Goal: Information Seeking & Learning: Check status

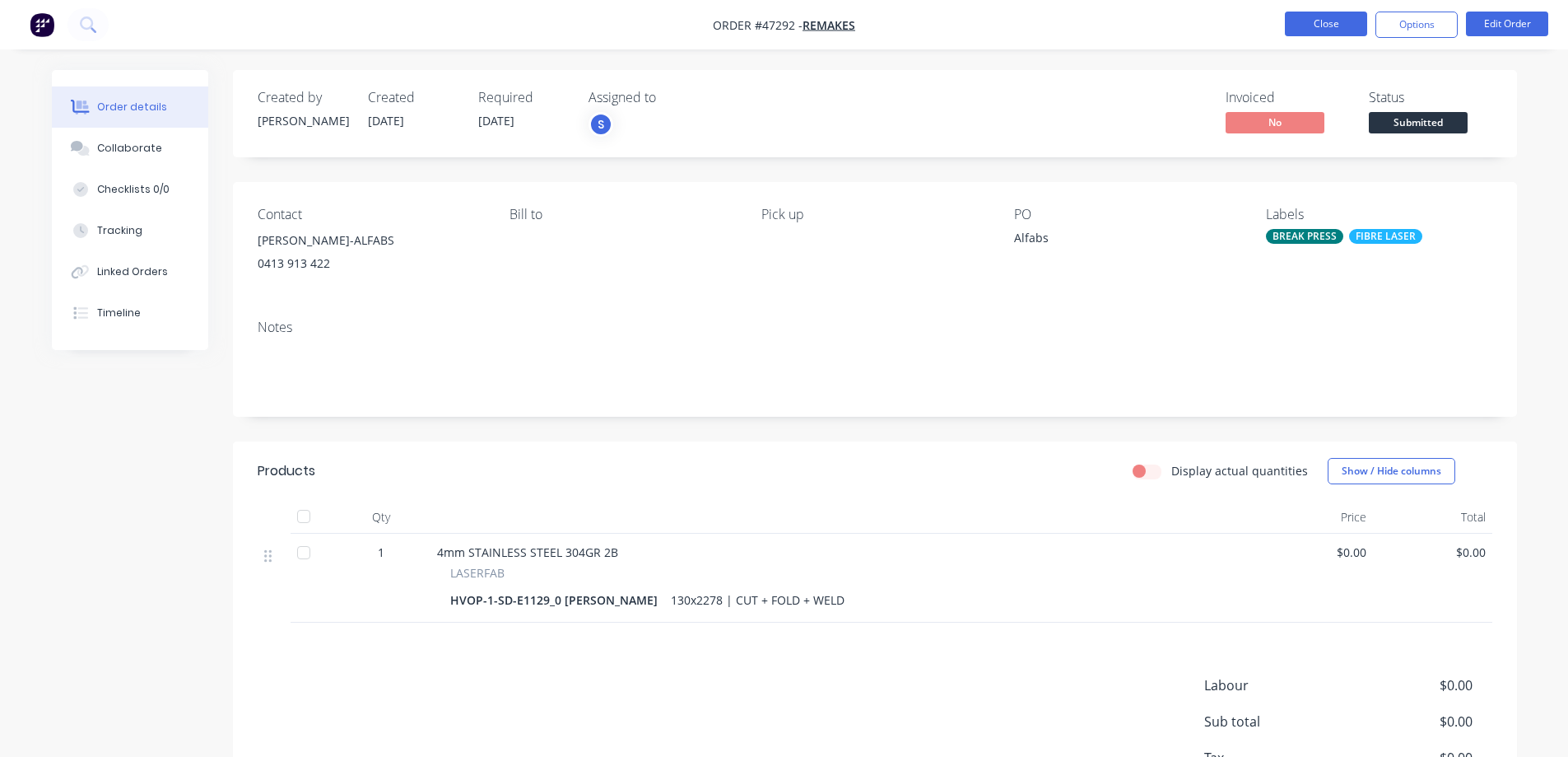
click at [1348, 27] on button "Close" at bounding box center [1325, 24] width 82 height 25
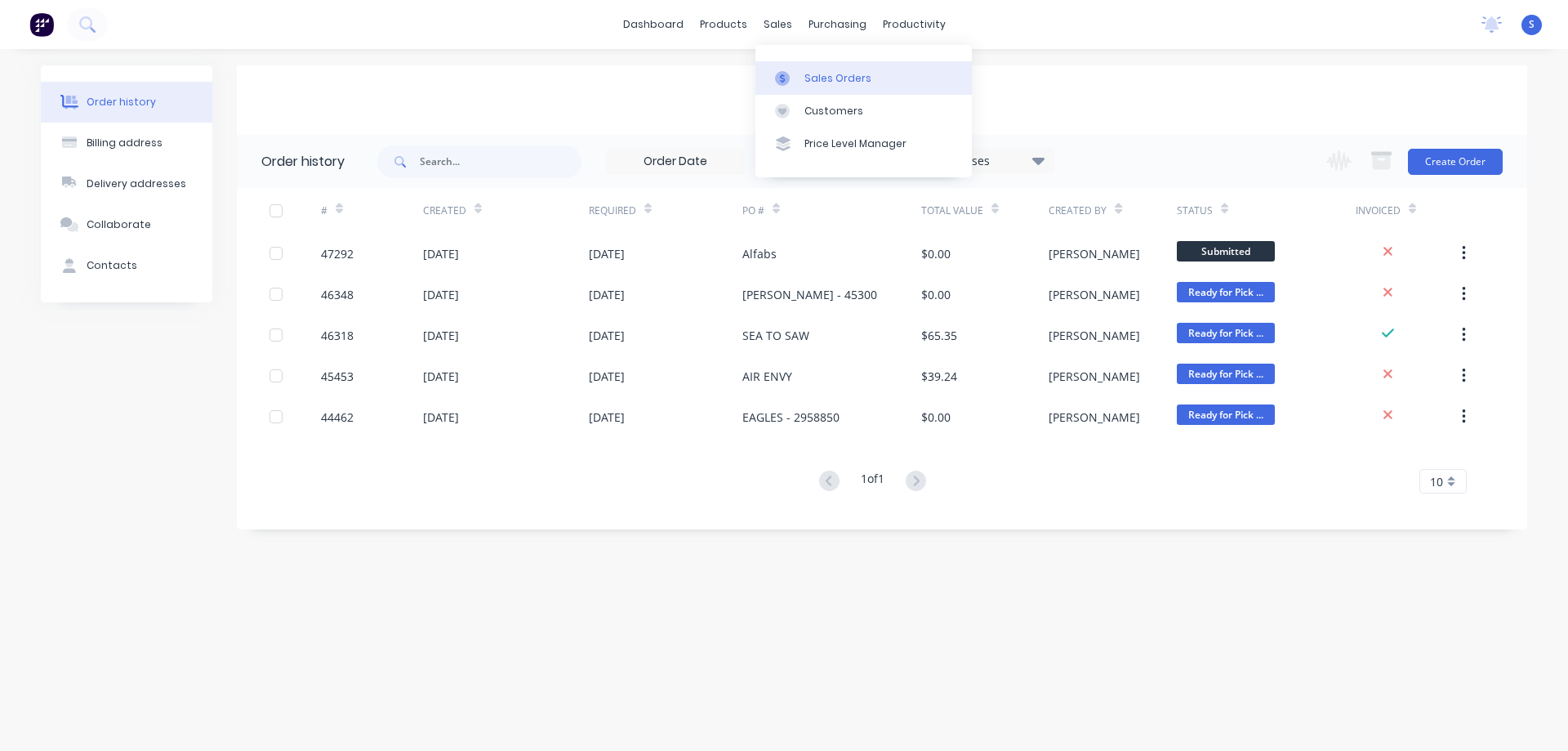
click at [817, 72] on div "Sales Orders" at bounding box center [838, 78] width 67 height 15
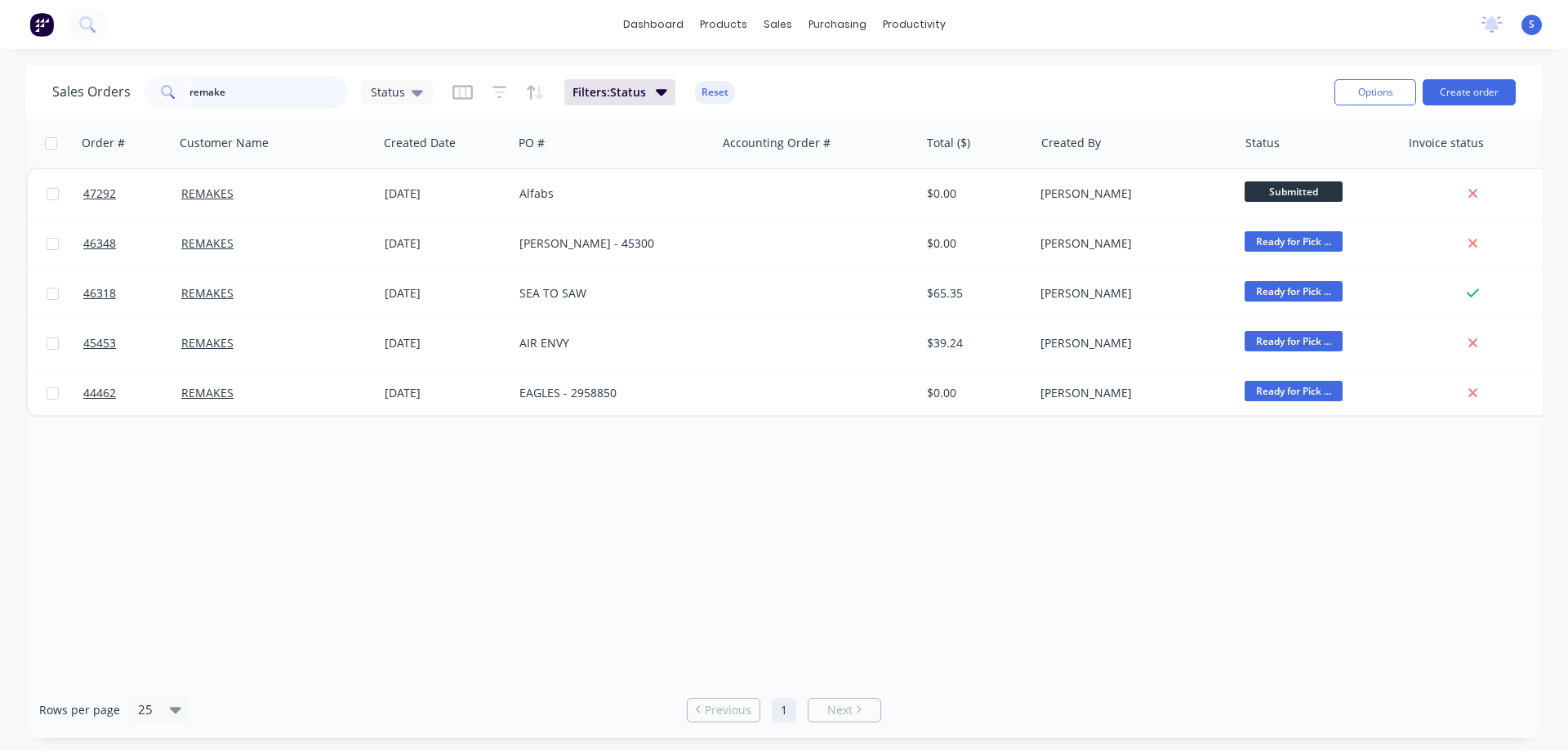
click at [246, 94] on input "remake" at bounding box center [269, 92] width 159 height 33
click at [864, 68] on link "Purchase Orders" at bounding box center [906, 78] width 216 height 33
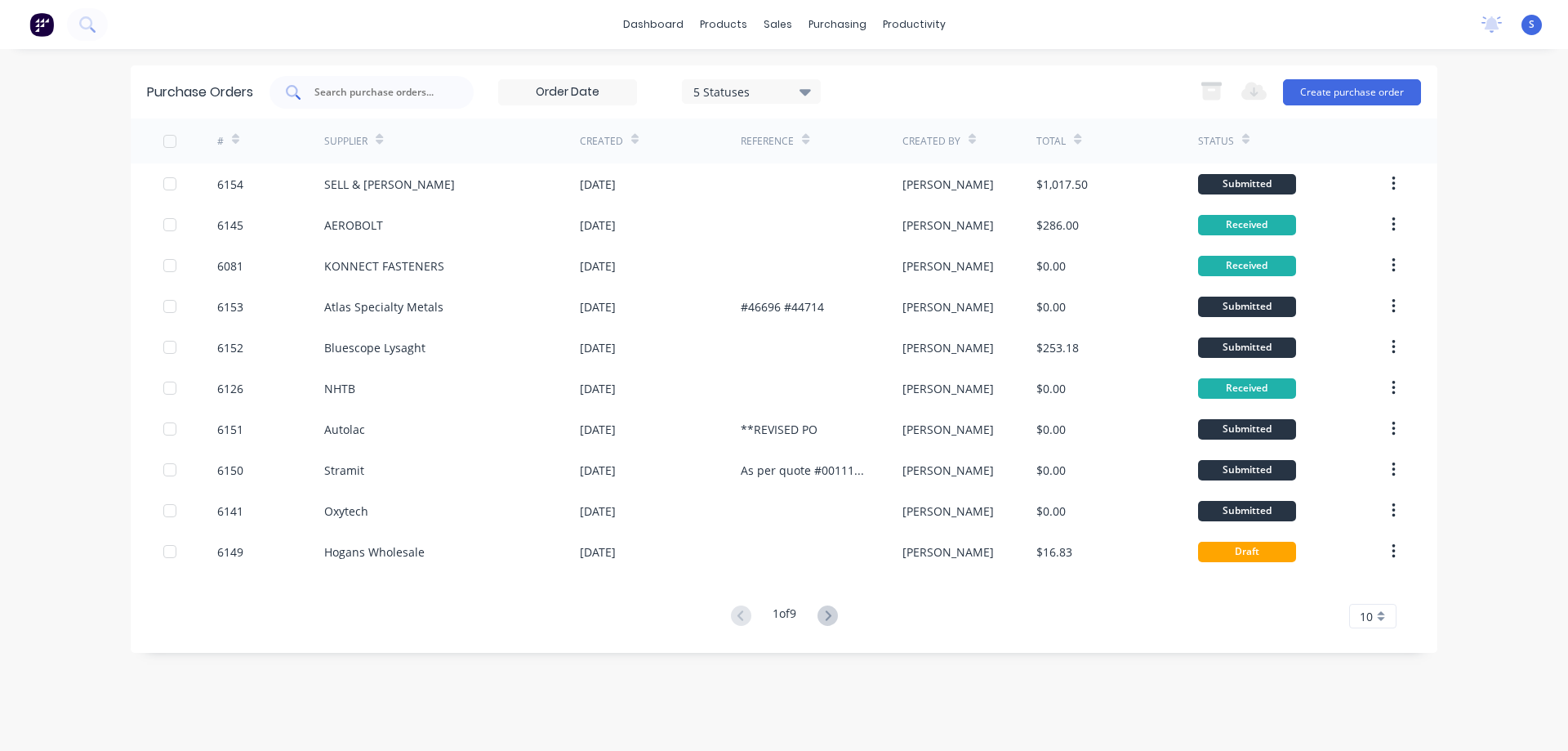
click at [354, 87] on input "text" at bounding box center [380, 92] width 135 height 17
type input "3"
click at [866, 75] on link "Sales Orders" at bounding box center [864, 78] width 216 height 33
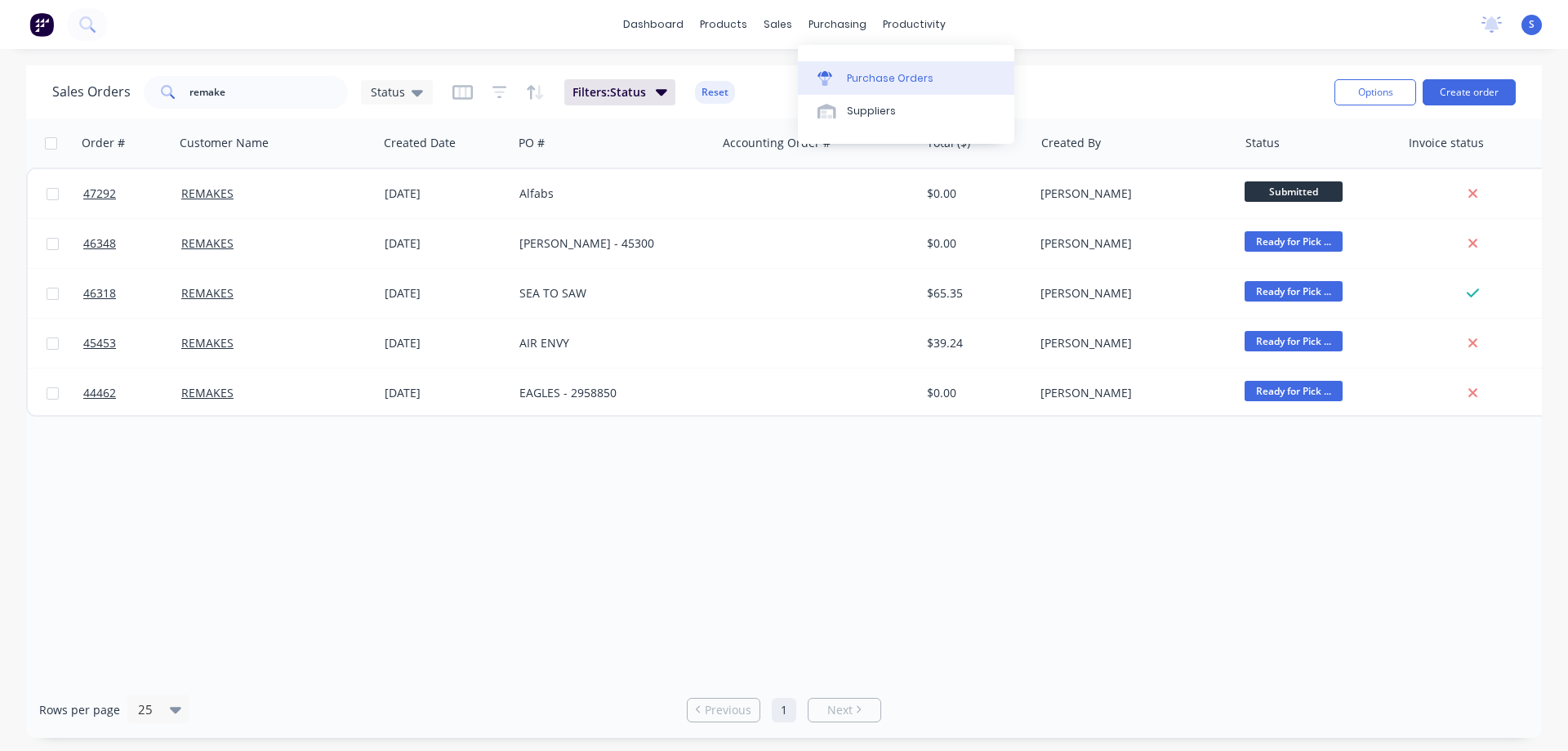
click at [865, 82] on div "Purchase Orders" at bounding box center [890, 78] width 87 height 15
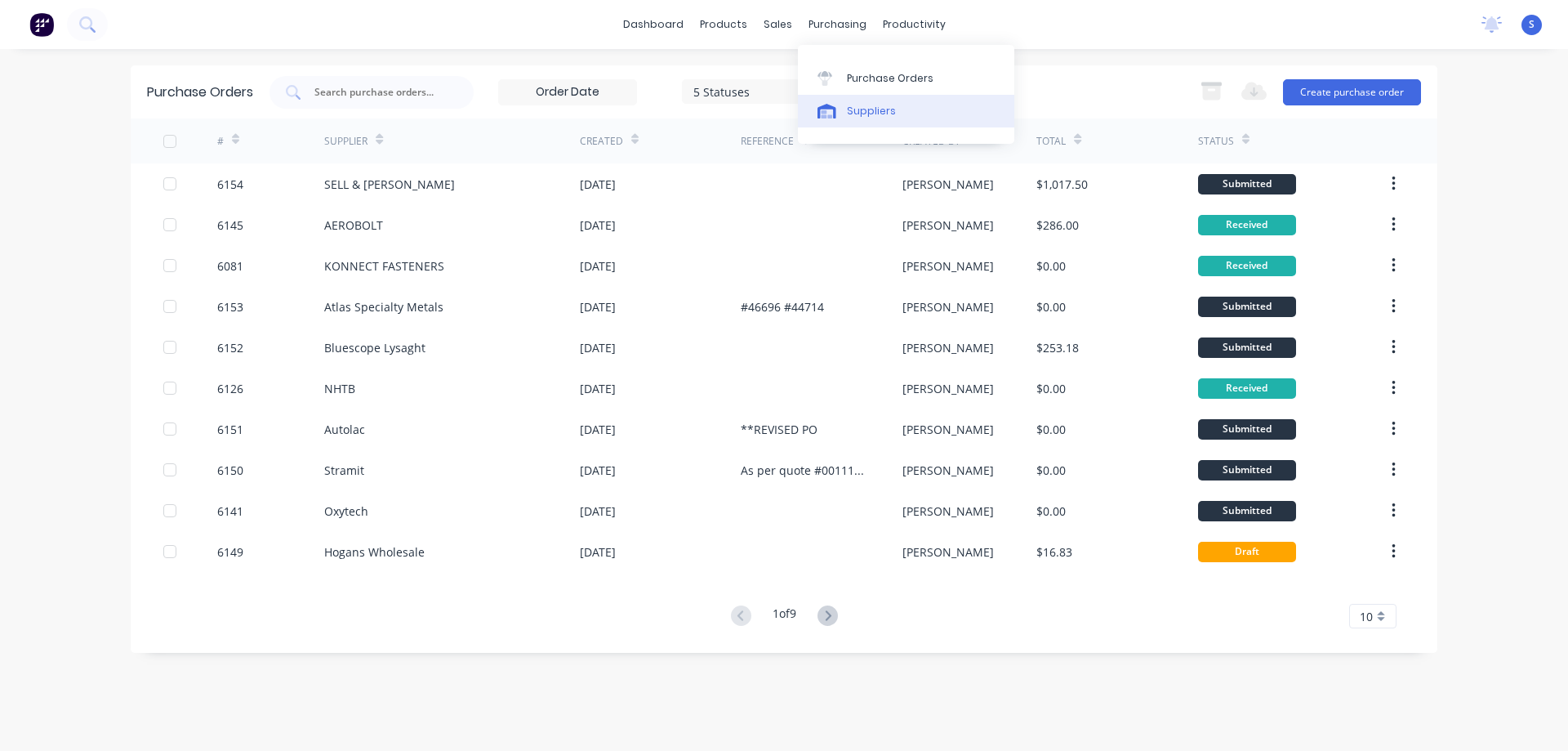
click at [860, 111] on div "Suppliers" at bounding box center [871, 111] width 49 height 15
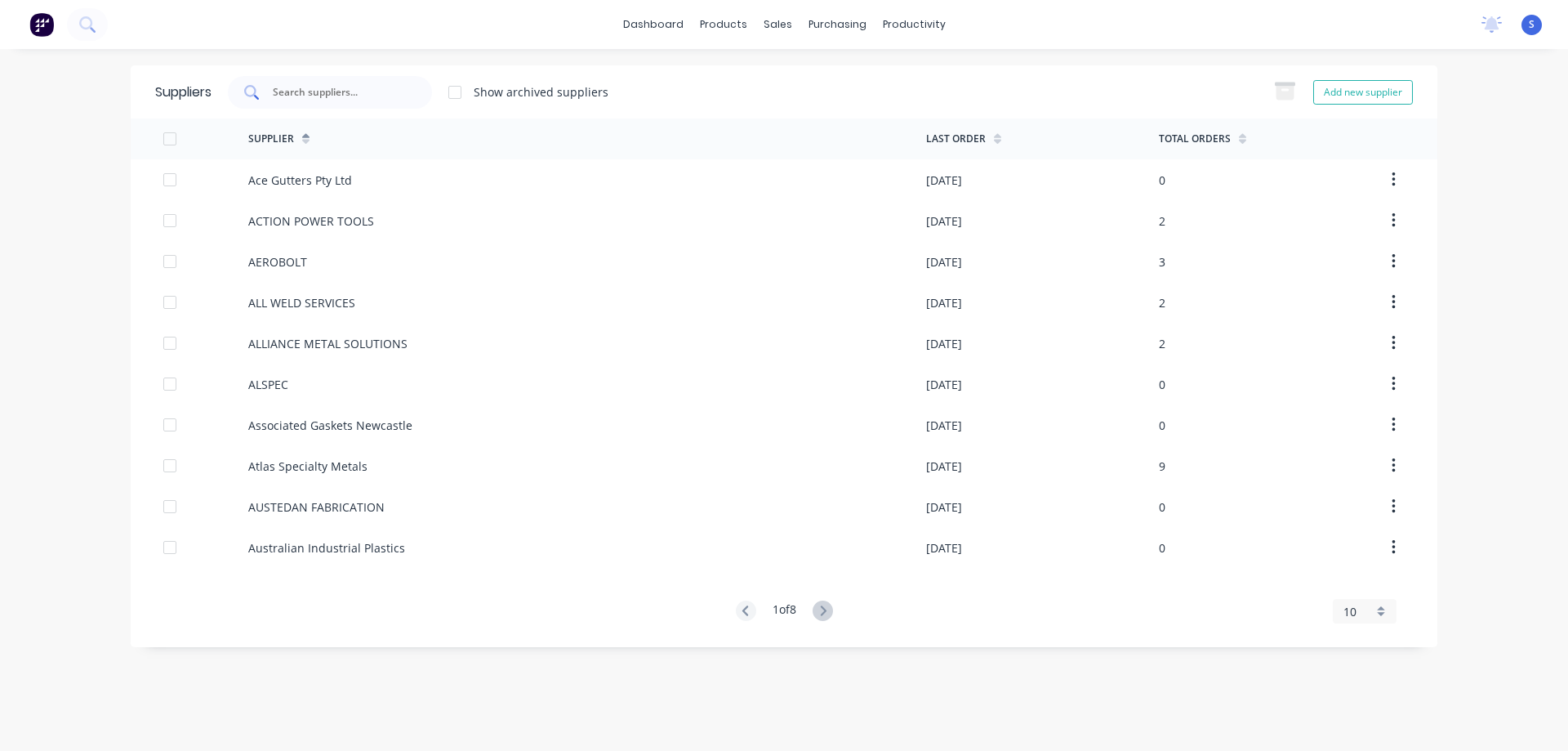
click at [346, 87] on input "text" at bounding box center [339, 92] width 135 height 17
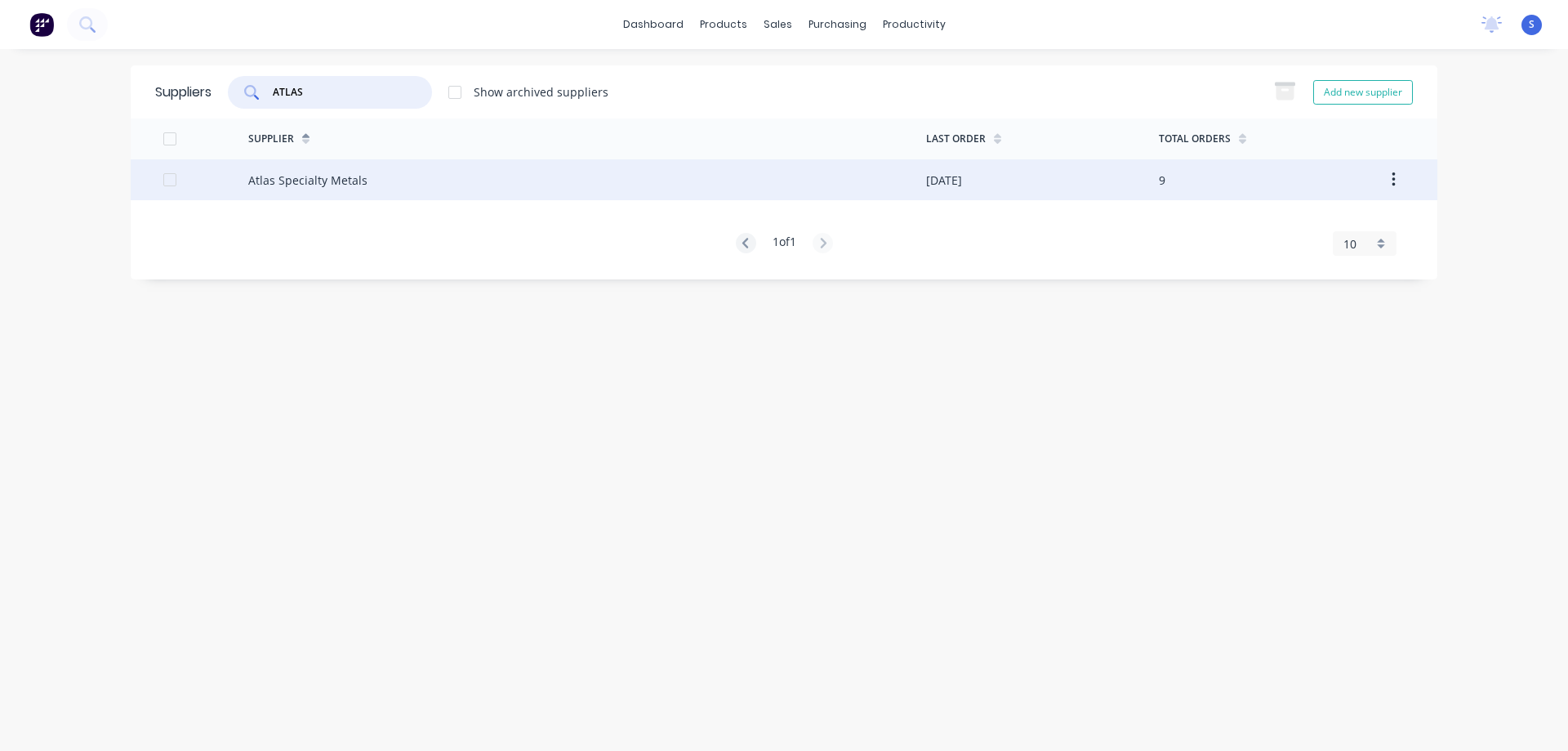
type input "ATLAS"
click at [338, 185] on div "Atlas Specialty Metals" at bounding box center [308, 180] width 120 height 17
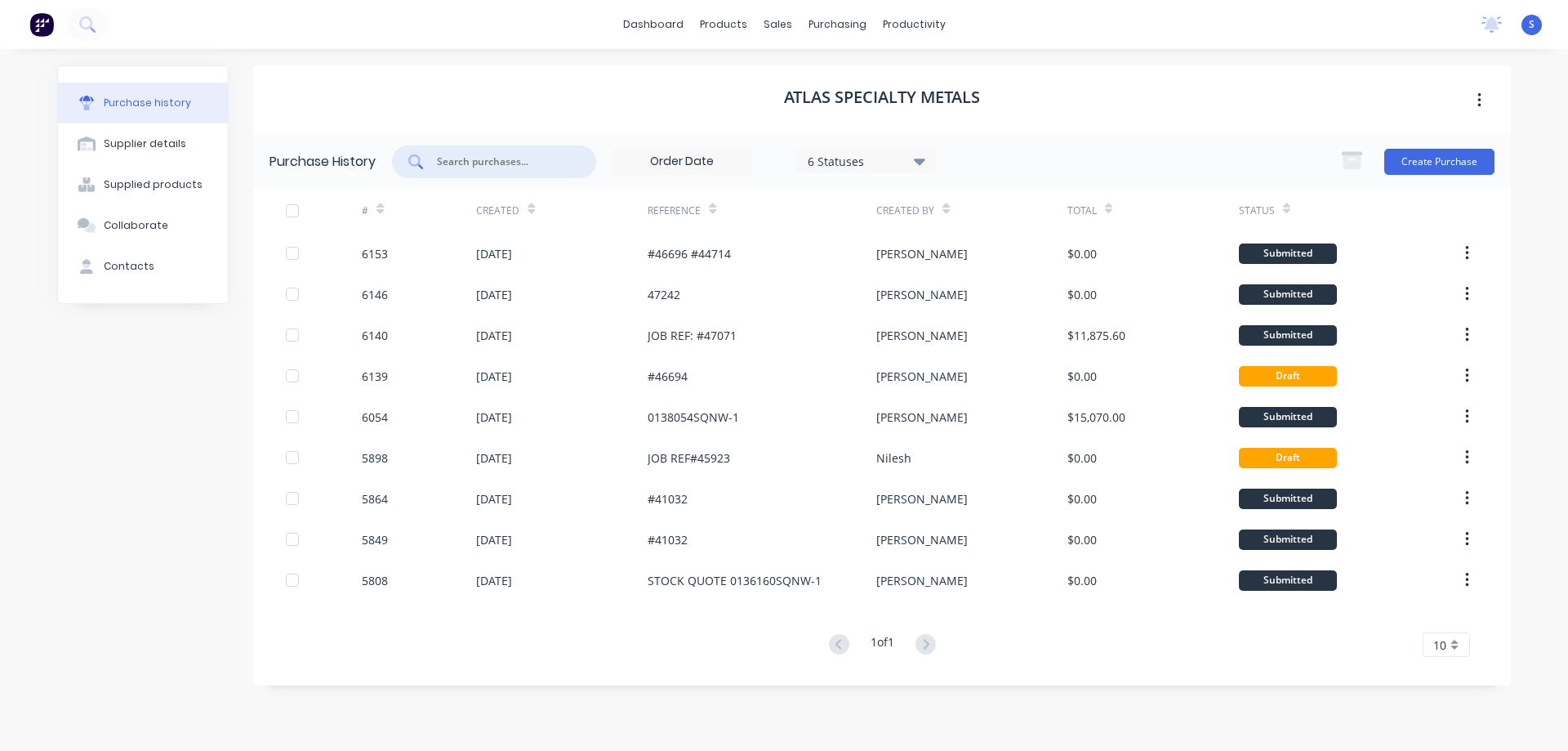
click at [505, 159] on input "text" at bounding box center [503, 162] width 135 height 17
type input "316"
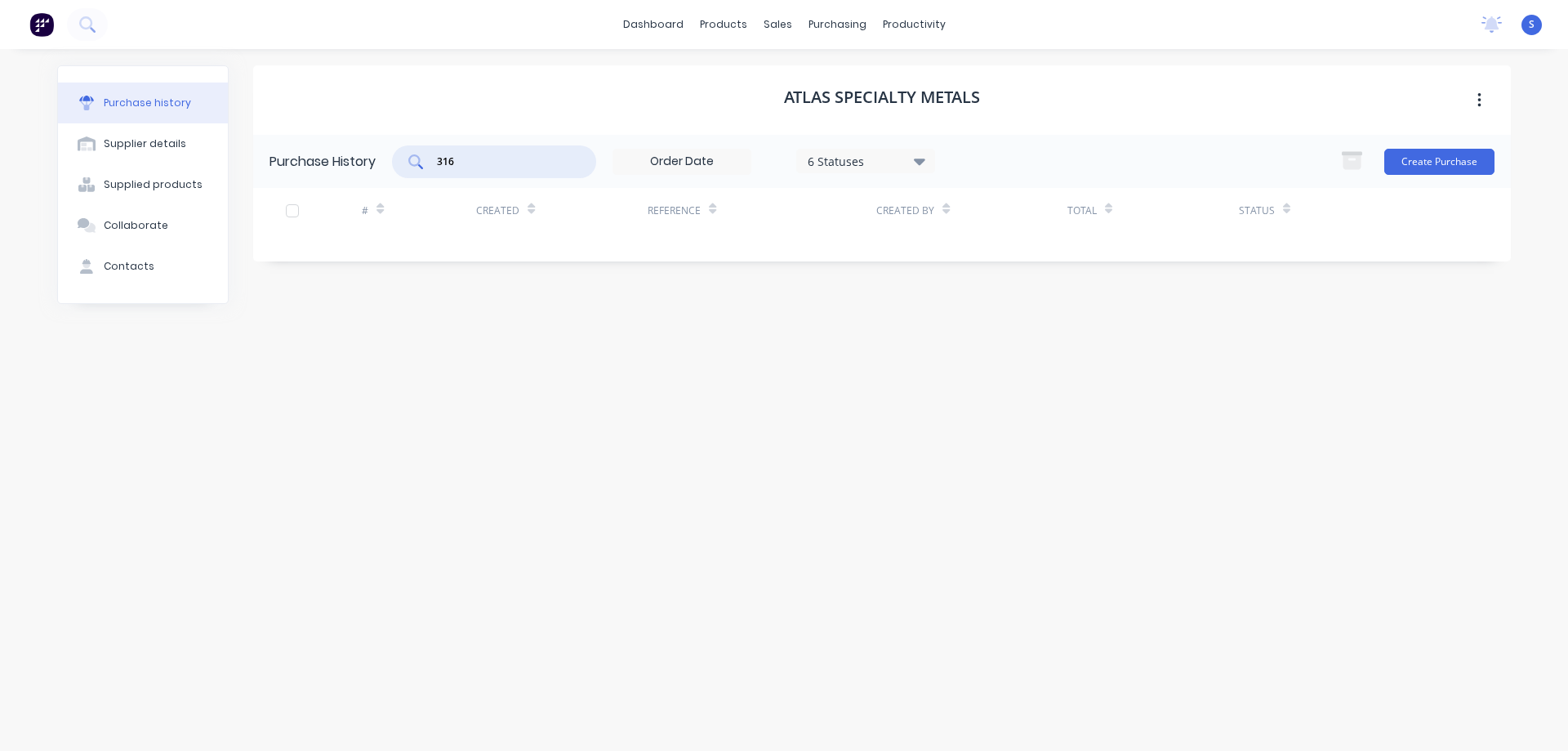
click at [914, 165] on div "6 Statuses" at bounding box center [867, 160] width 117 height 17
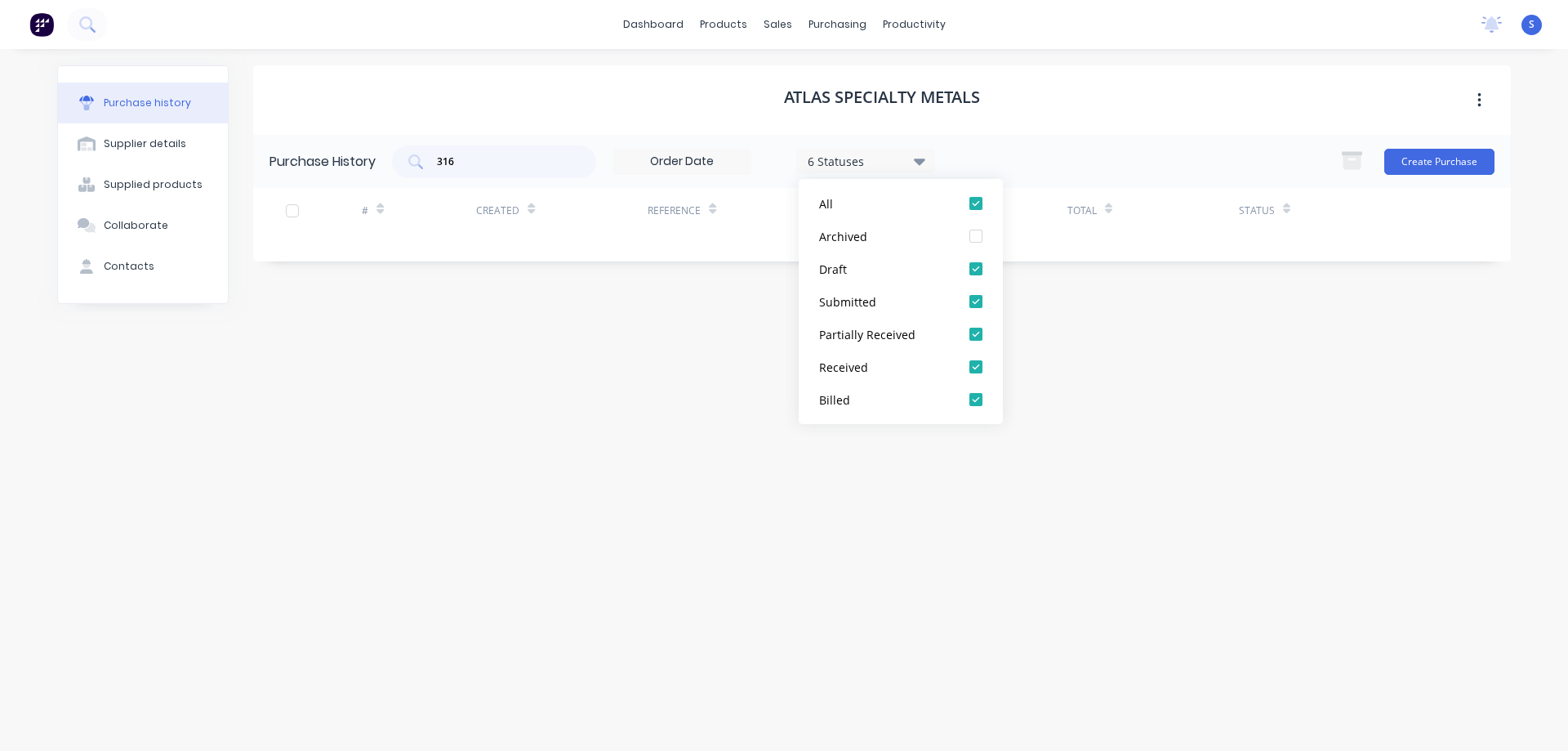
click at [914, 165] on div "6 Statuses" at bounding box center [867, 160] width 117 height 17
click at [500, 160] on input "316" at bounding box center [503, 162] width 135 height 17
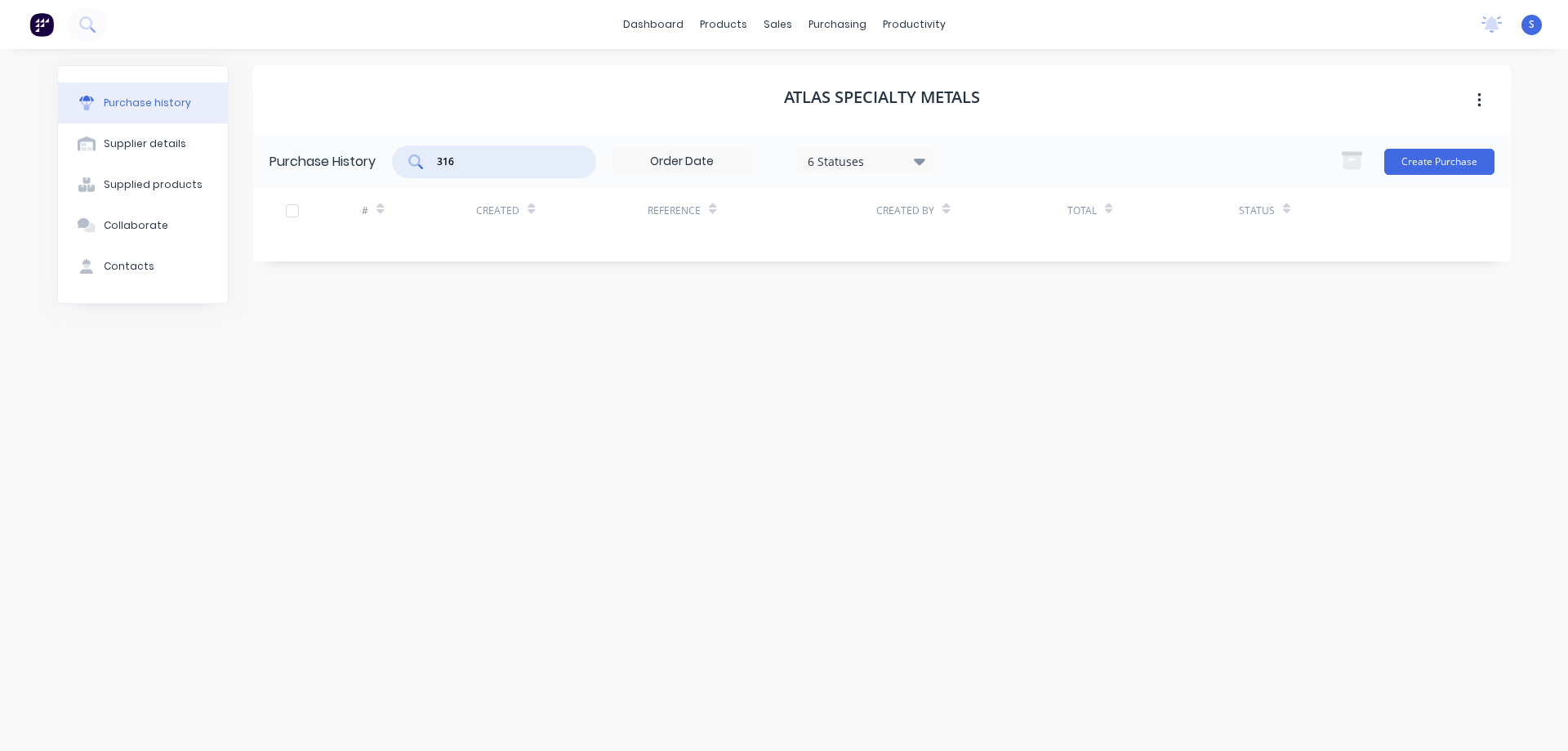
click at [500, 160] on input "316" at bounding box center [503, 162] width 135 height 17
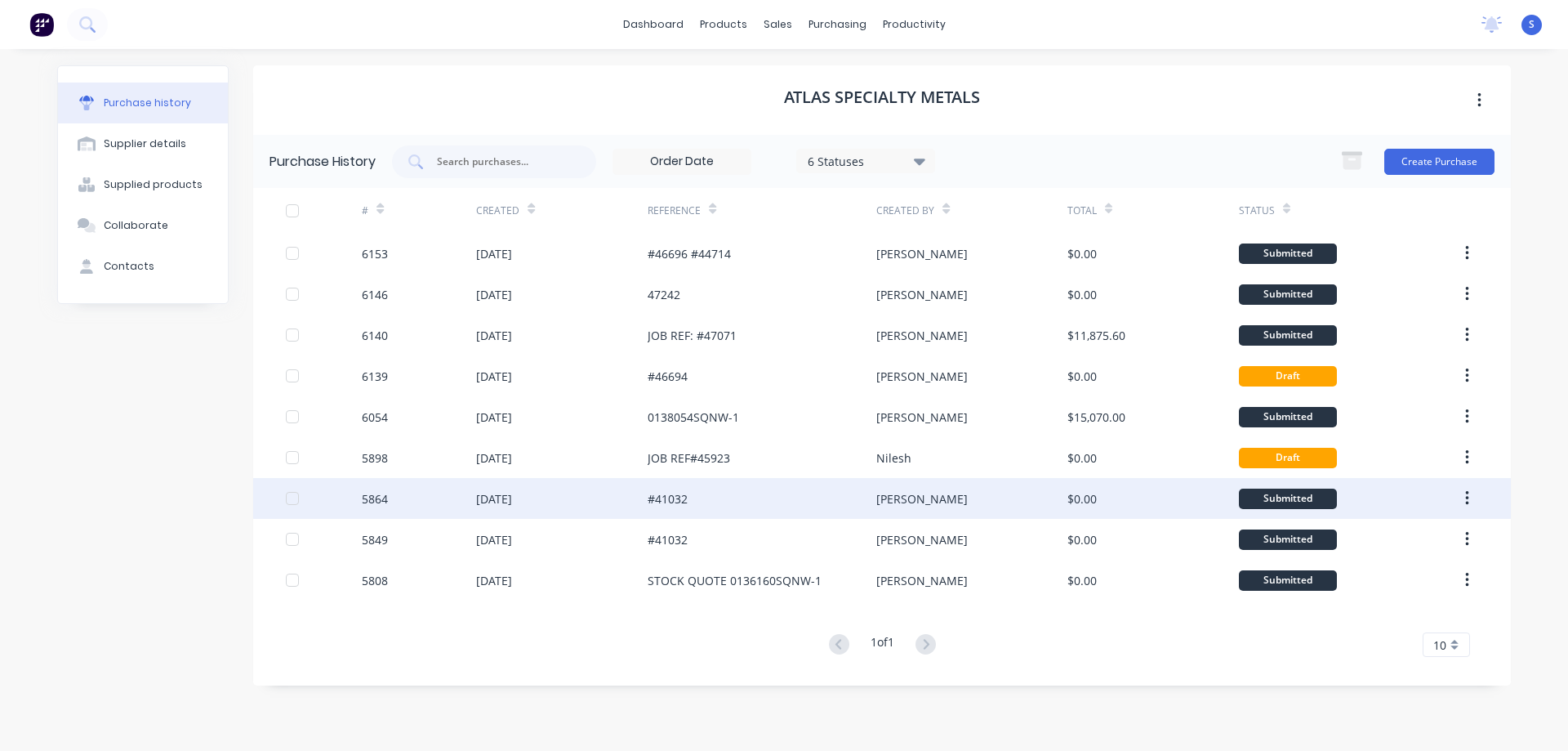
click at [829, 497] on div "#41032" at bounding box center [762, 498] width 229 height 40
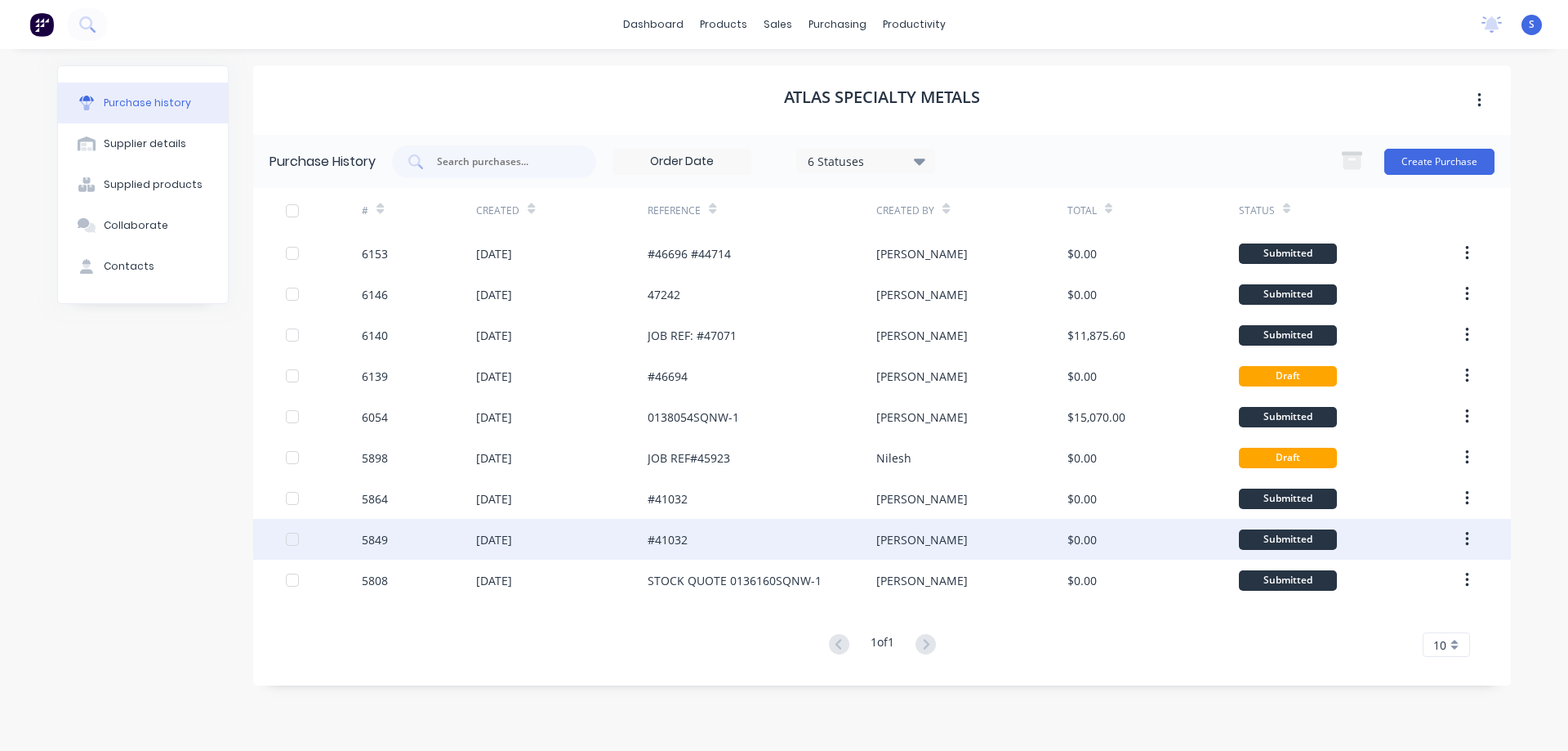
click at [987, 543] on div "[PERSON_NAME]" at bounding box center [971, 539] width 191 height 40
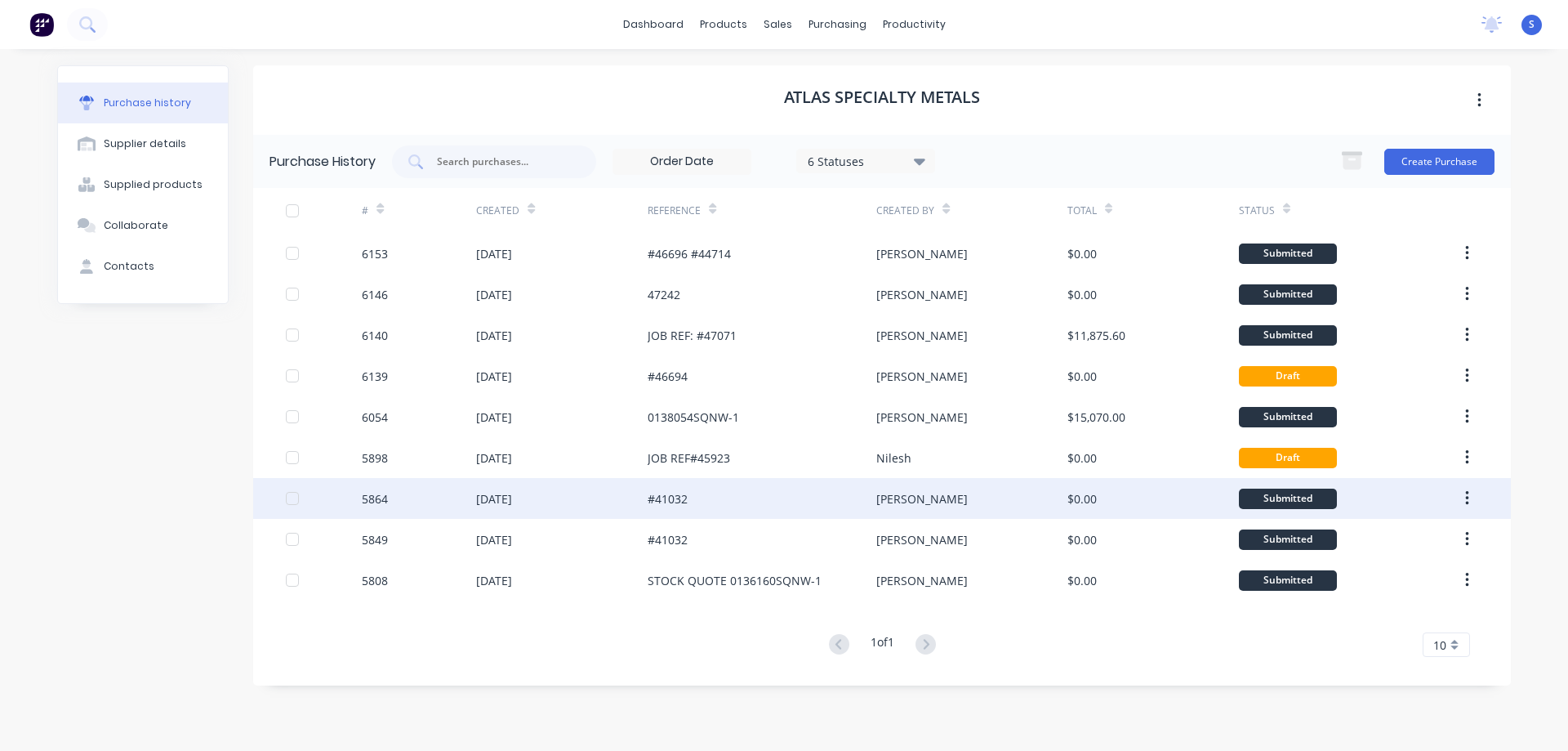
click at [1065, 502] on div "[PERSON_NAME]" at bounding box center [971, 498] width 191 height 40
type textarea "x"
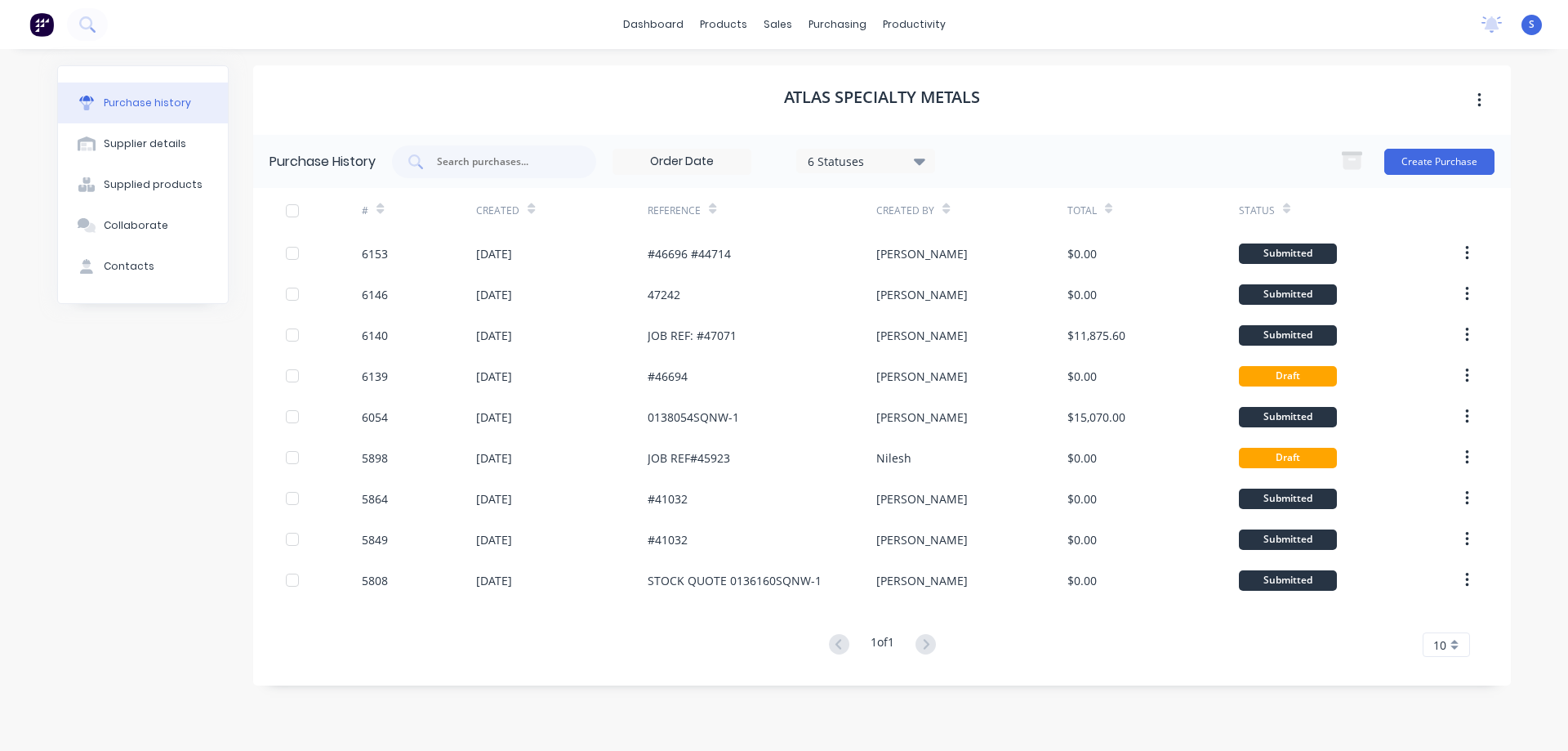
click at [907, 162] on div "6 Statuses" at bounding box center [867, 160] width 117 height 17
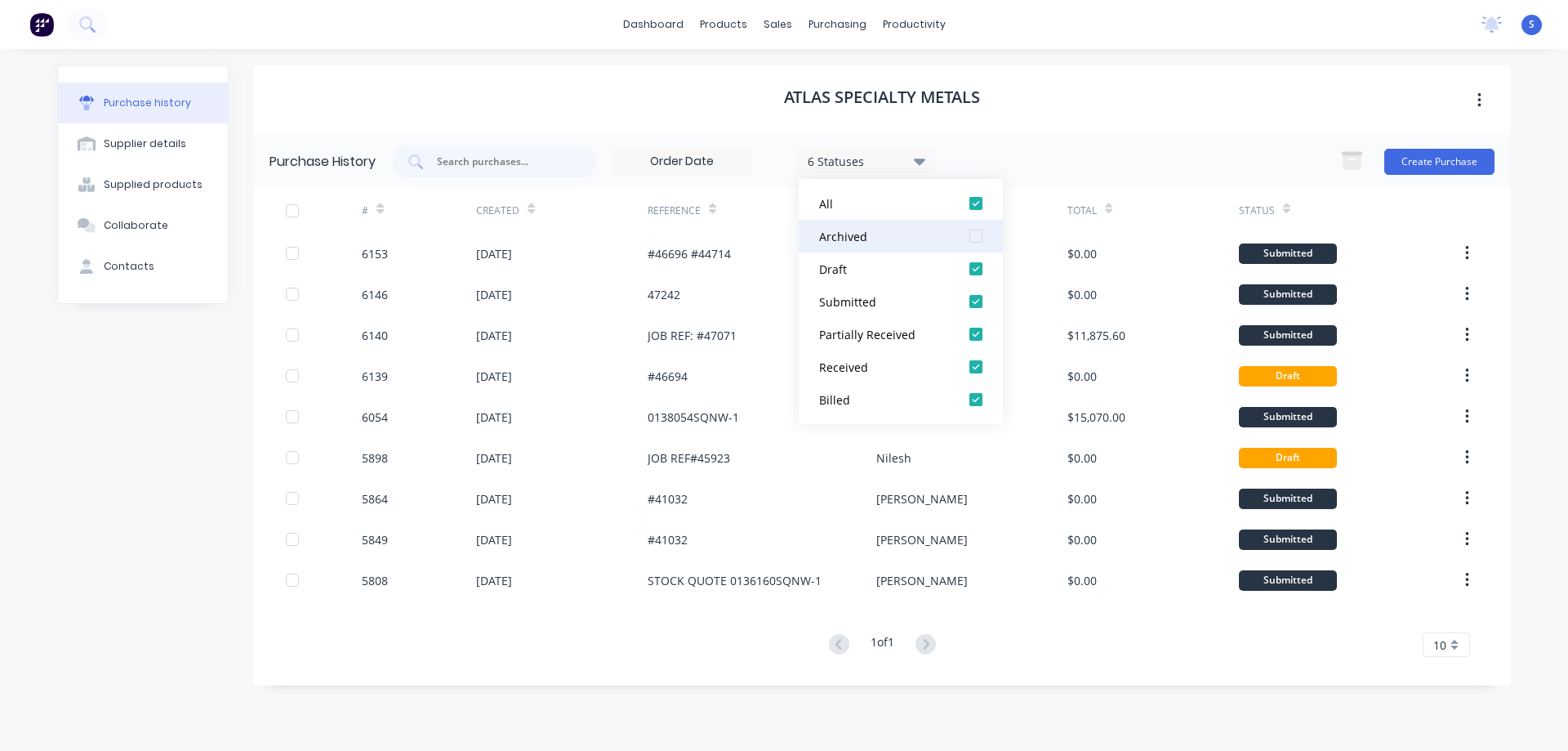
click at [978, 234] on div at bounding box center [976, 236] width 33 height 33
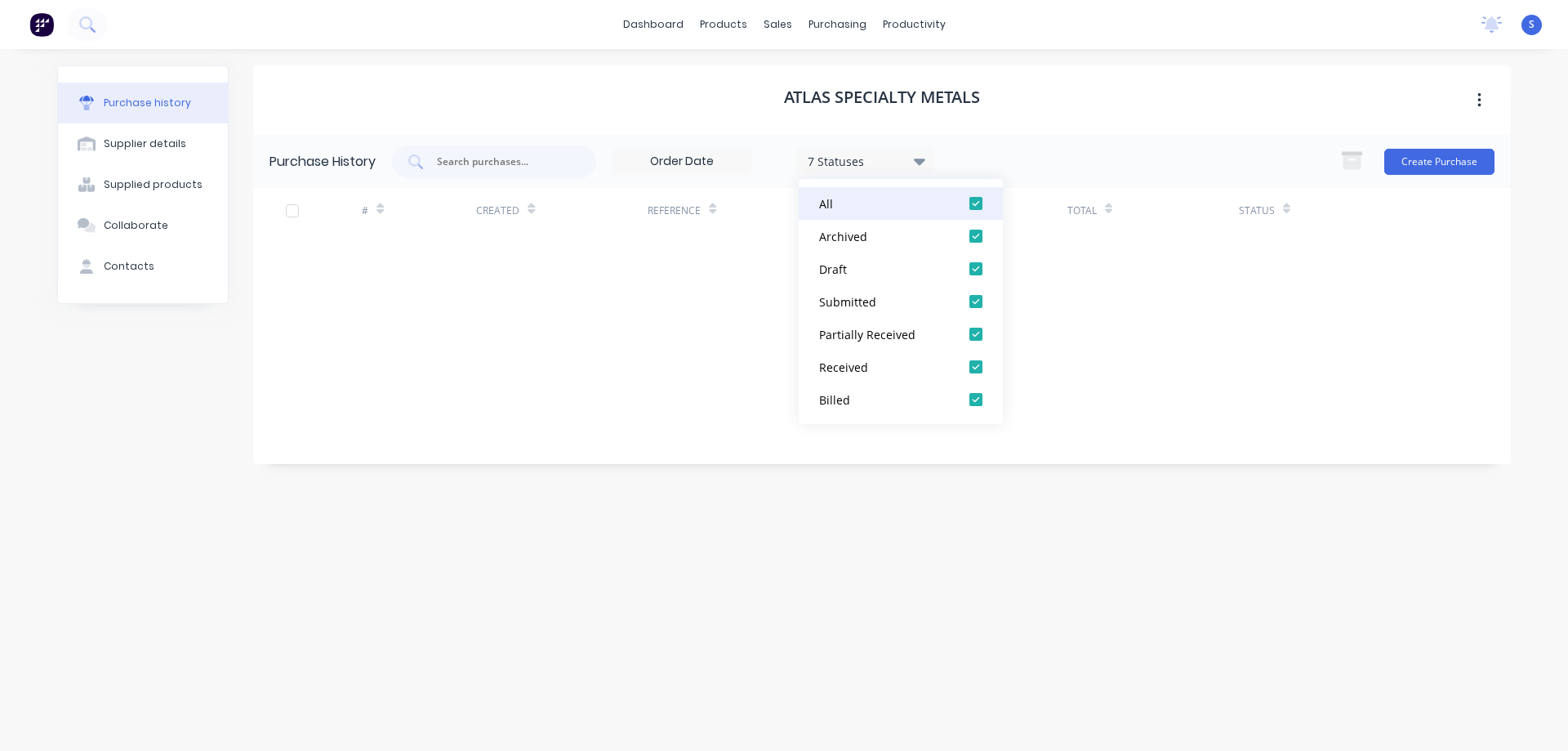
click at [978, 201] on div at bounding box center [976, 204] width 33 height 33
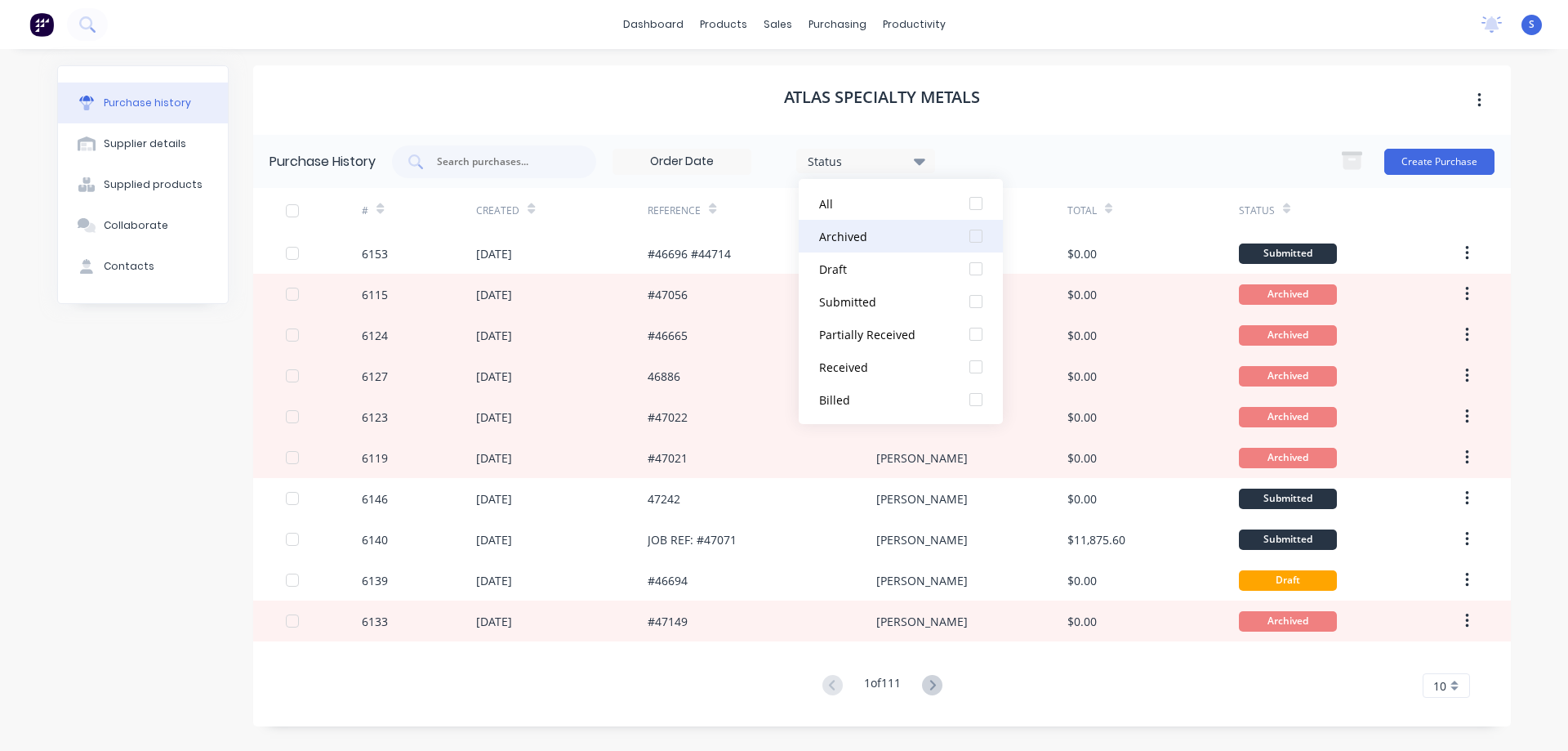
click at [979, 234] on div at bounding box center [976, 236] width 33 height 33
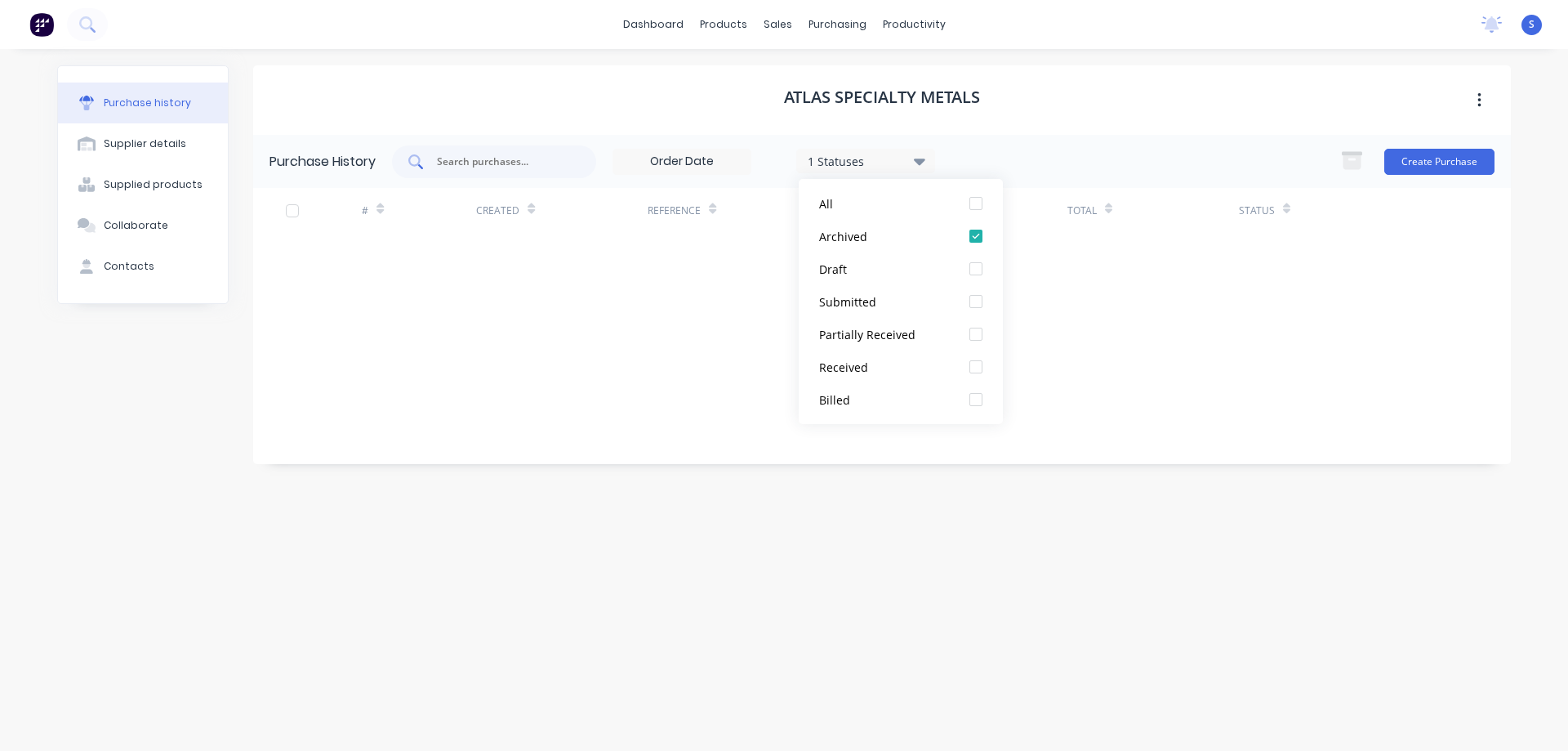
click at [520, 157] on input "text" at bounding box center [503, 162] width 135 height 17
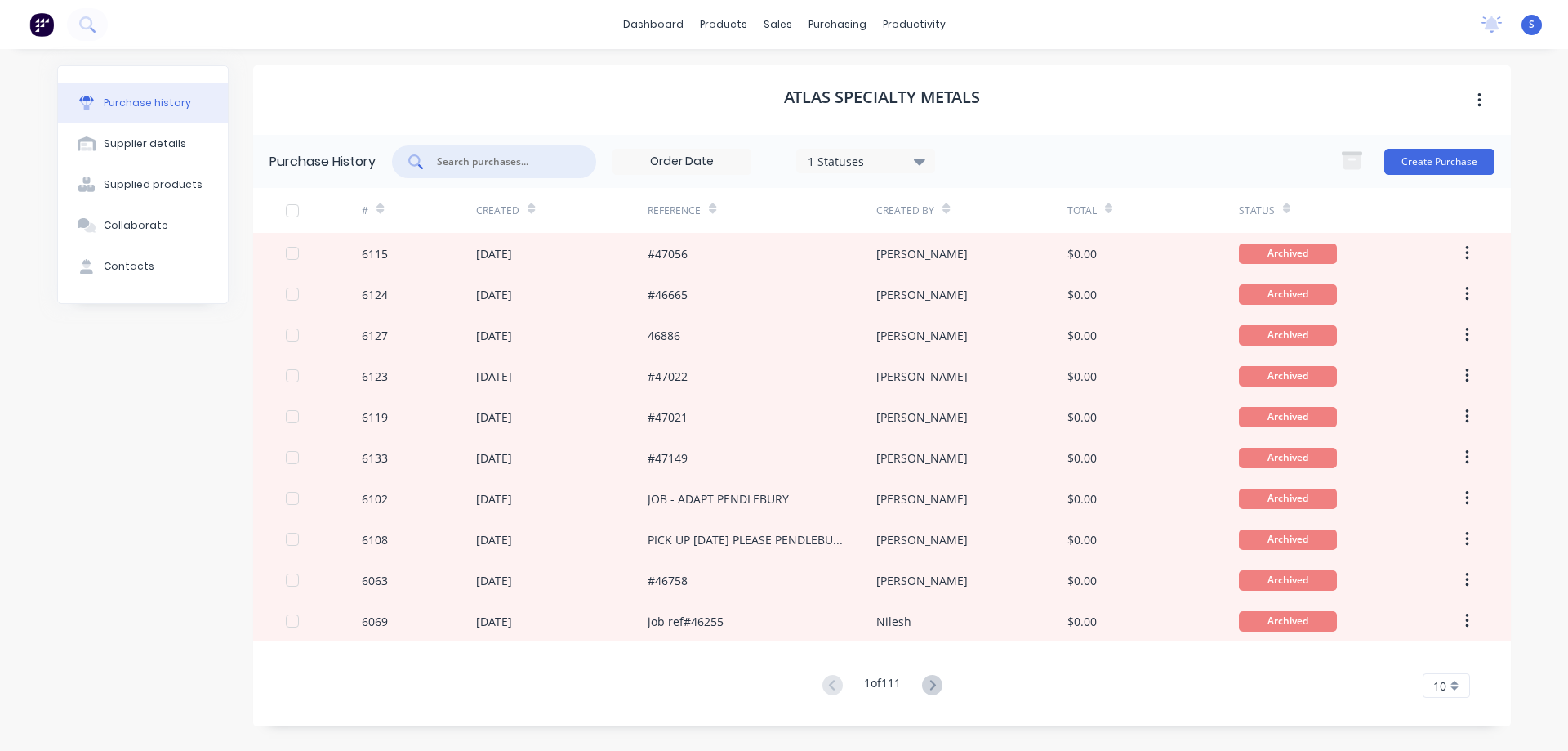
click at [520, 157] on input "text" at bounding box center [503, 162] width 135 height 17
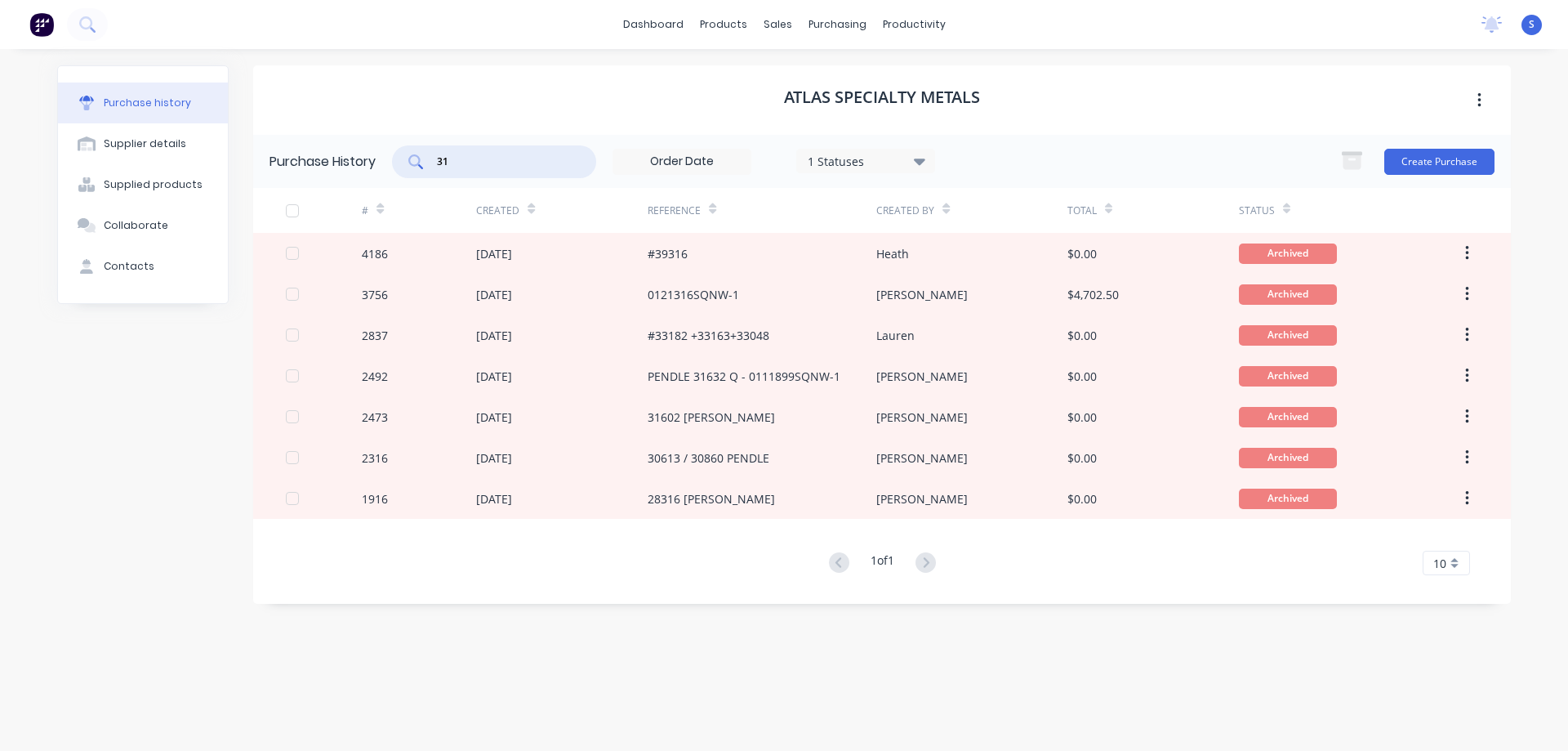
type input "3"
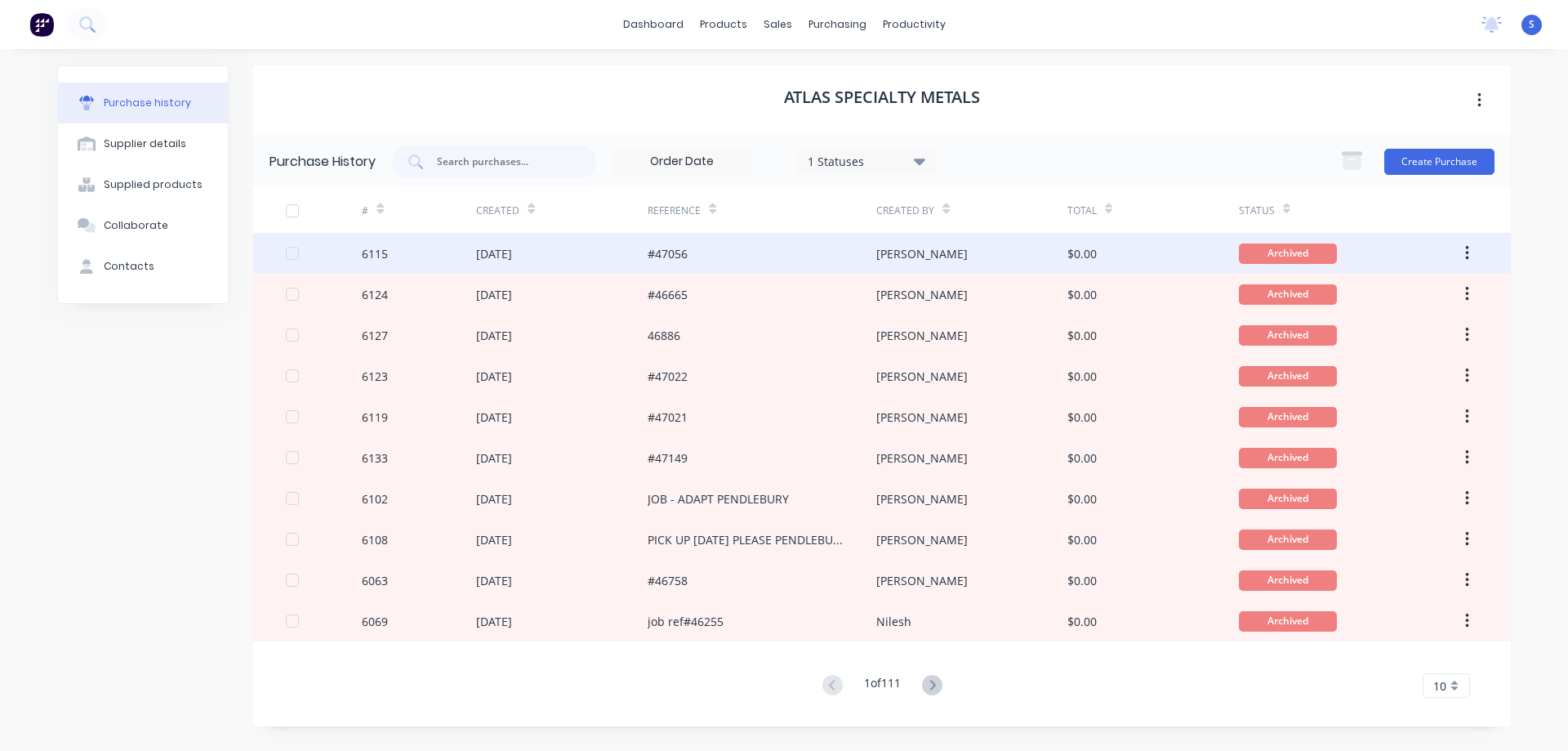
click at [782, 242] on div "#47056" at bounding box center [762, 253] width 229 height 40
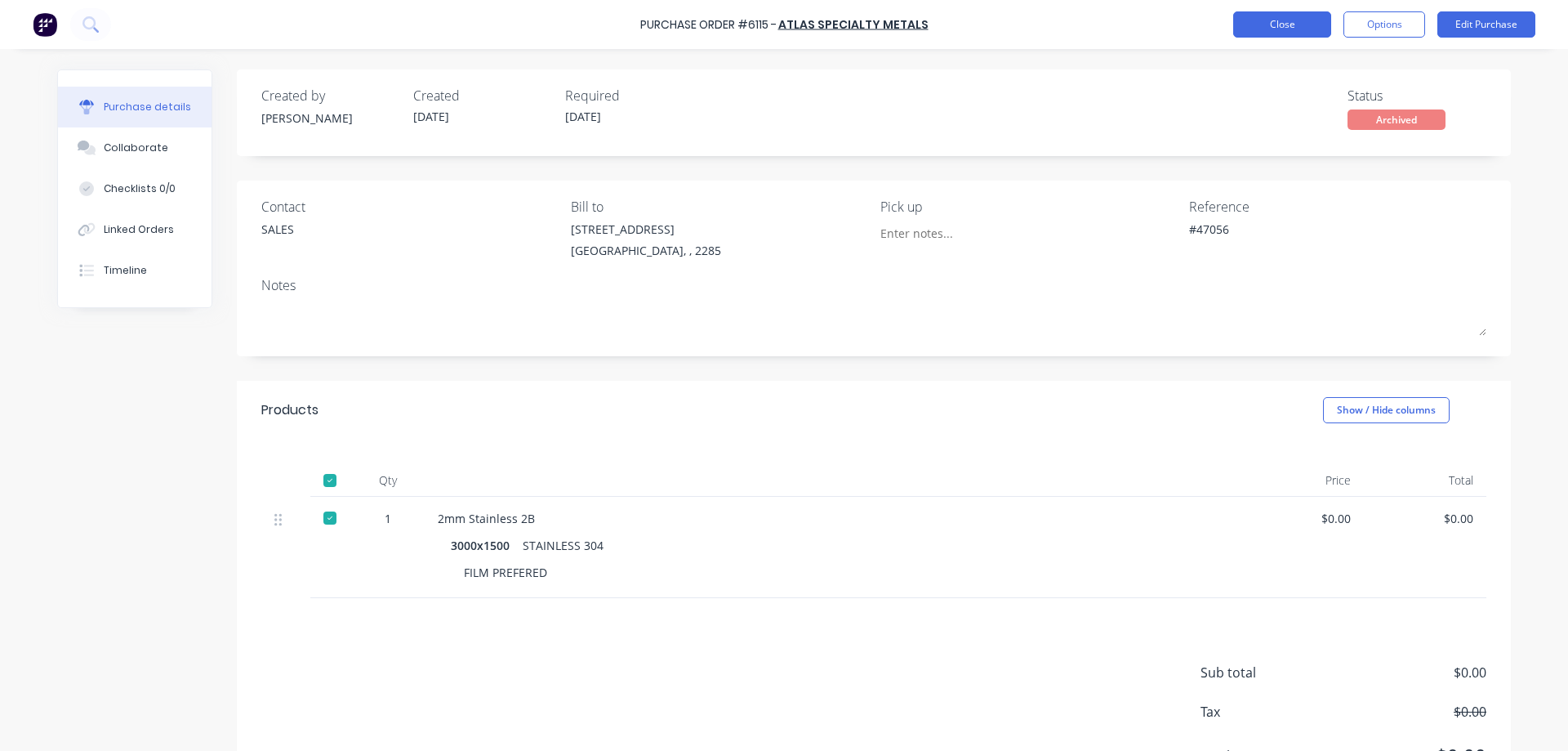
click at [1302, 21] on button "Close" at bounding box center [1282, 25] width 98 height 26
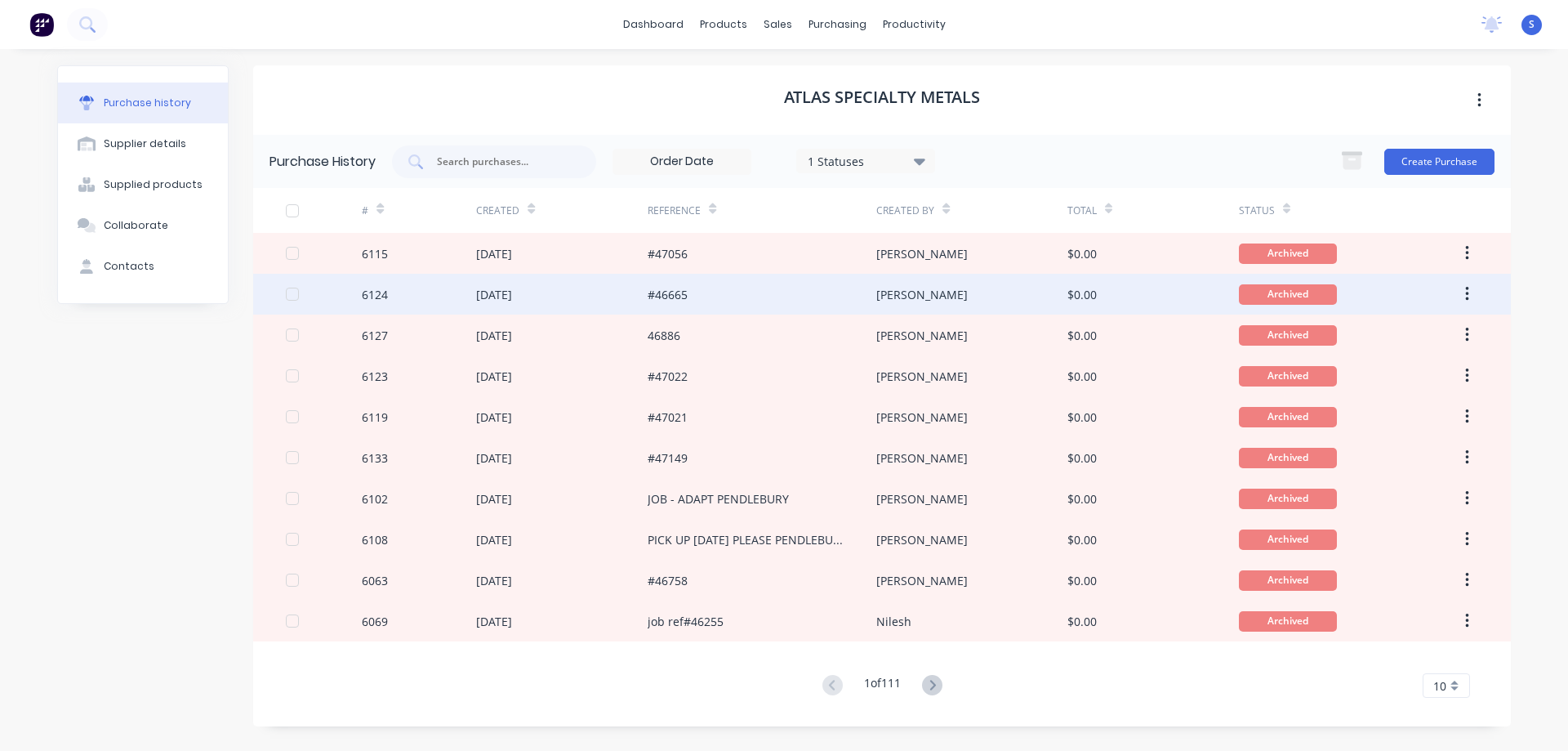
click at [742, 290] on div "#46665" at bounding box center [762, 294] width 229 height 40
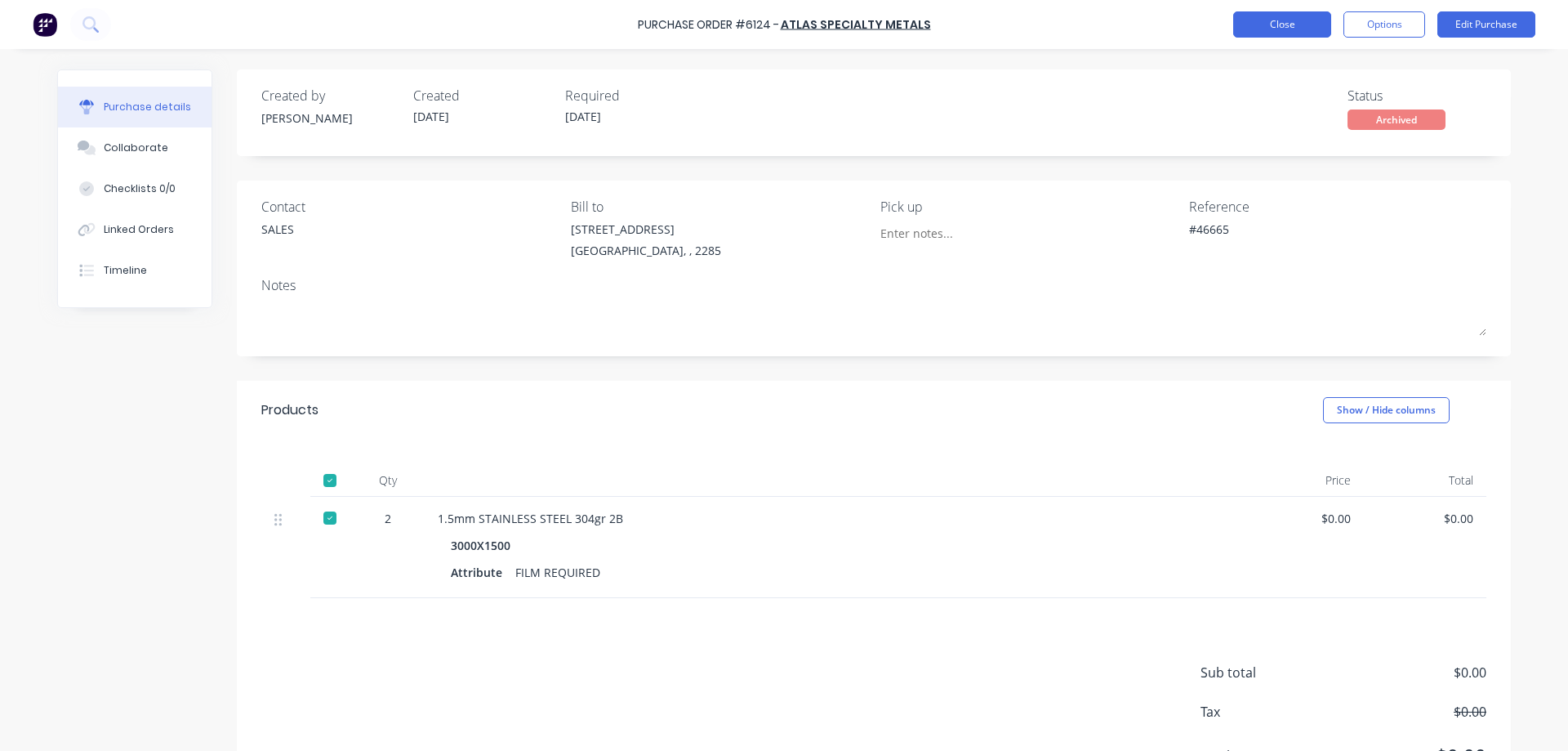
click at [1305, 20] on button "Close" at bounding box center [1282, 25] width 98 height 26
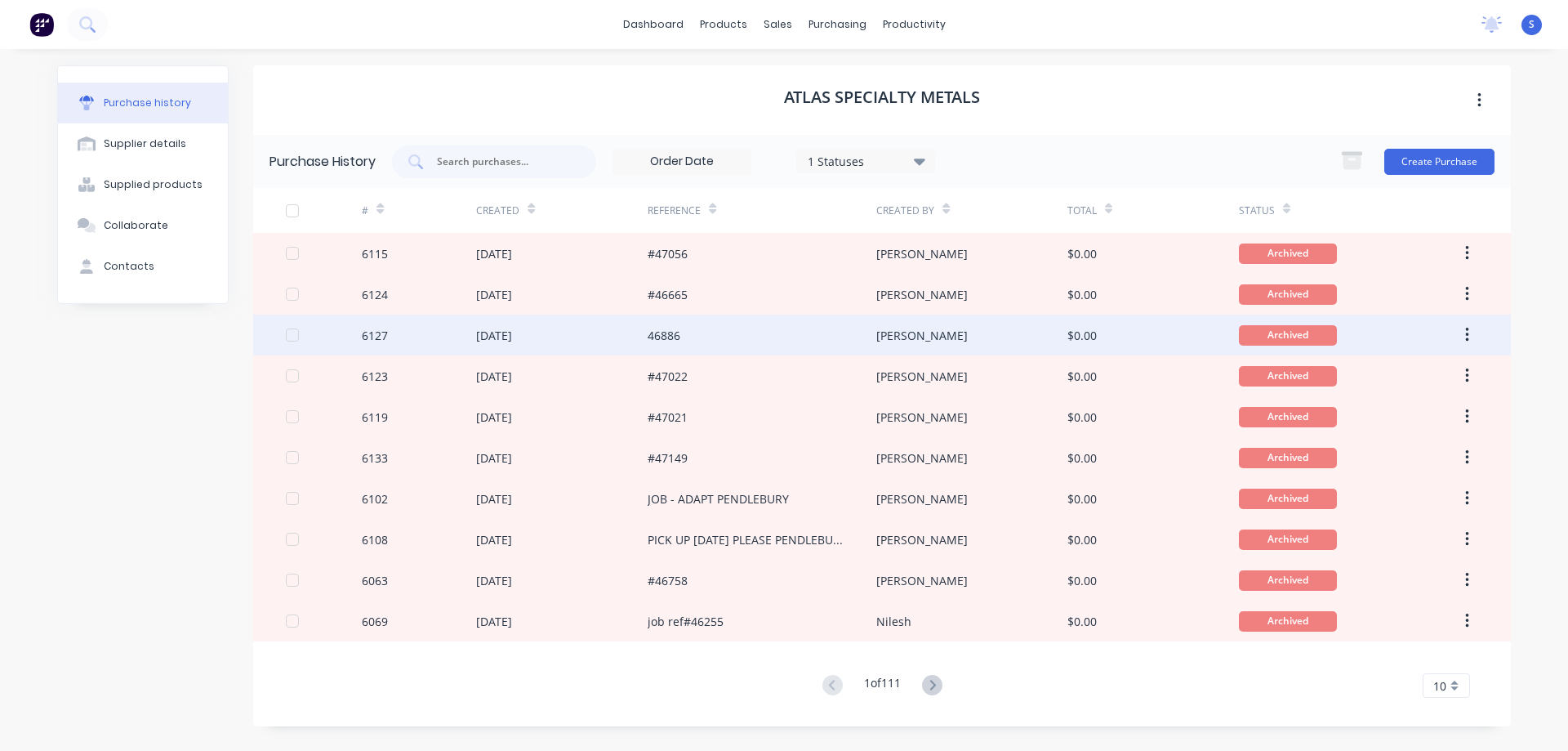
click at [761, 340] on div "46886" at bounding box center [762, 334] width 229 height 40
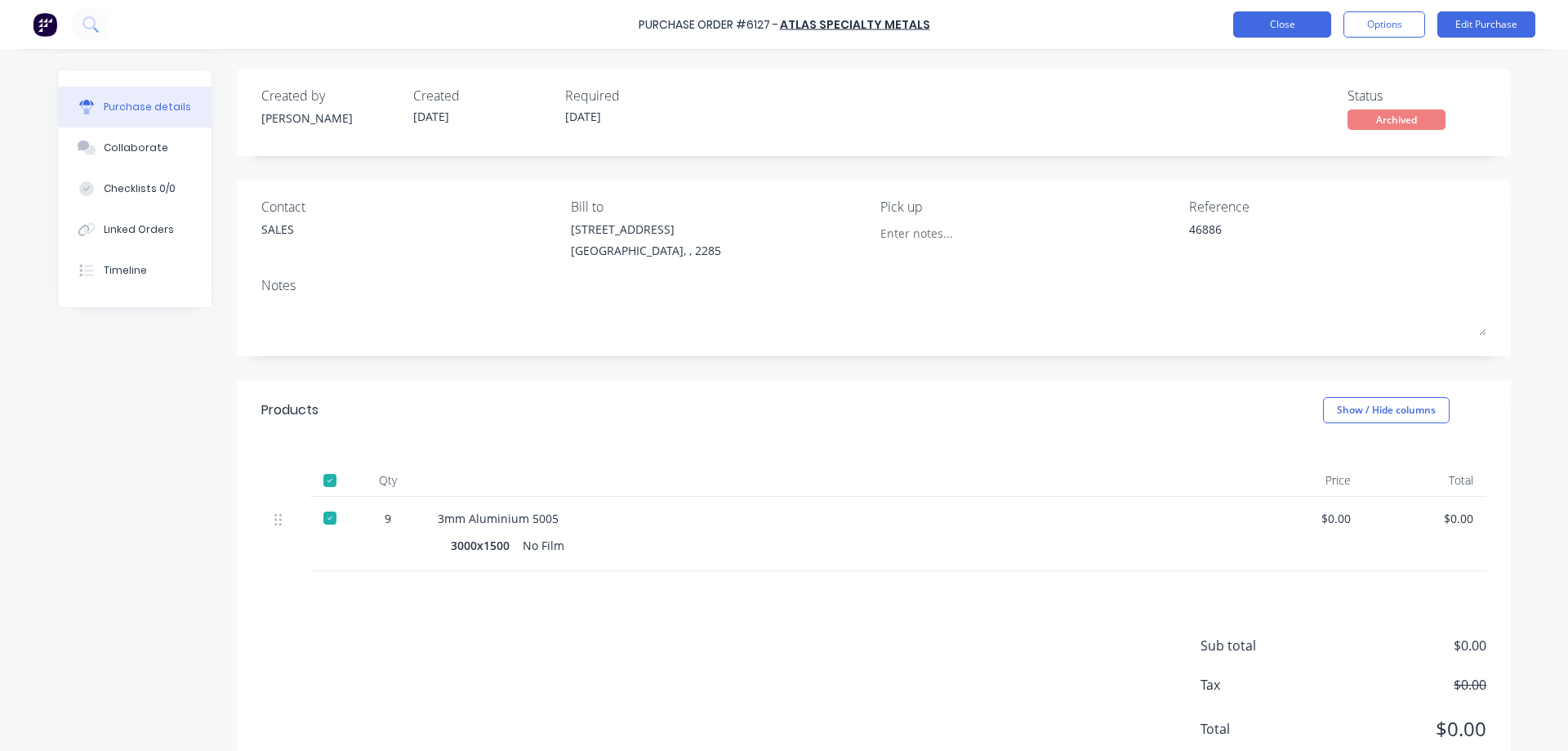
click at [1278, 21] on button "Close" at bounding box center [1282, 25] width 98 height 26
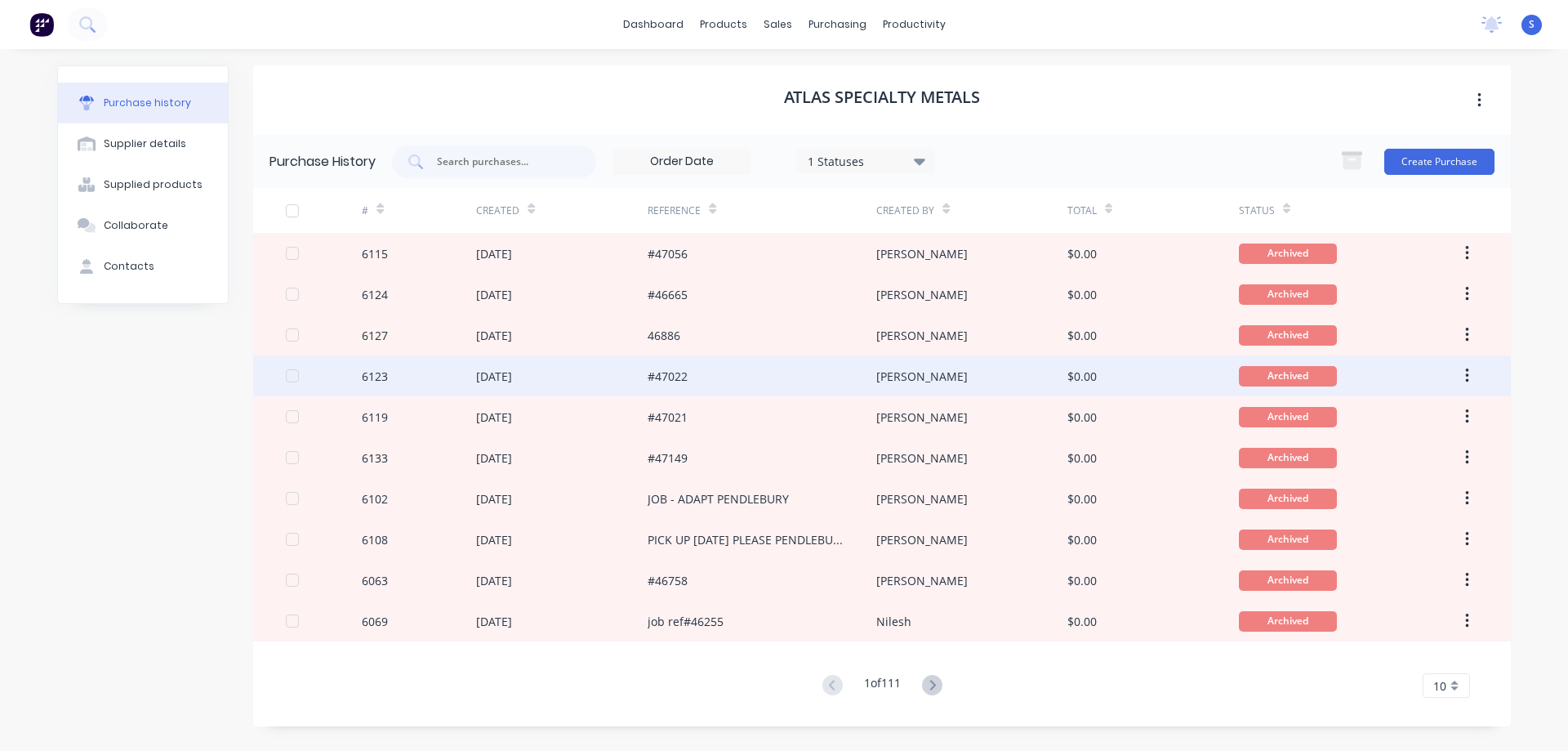
click at [756, 380] on div "#47022" at bounding box center [762, 376] width 229 height 40
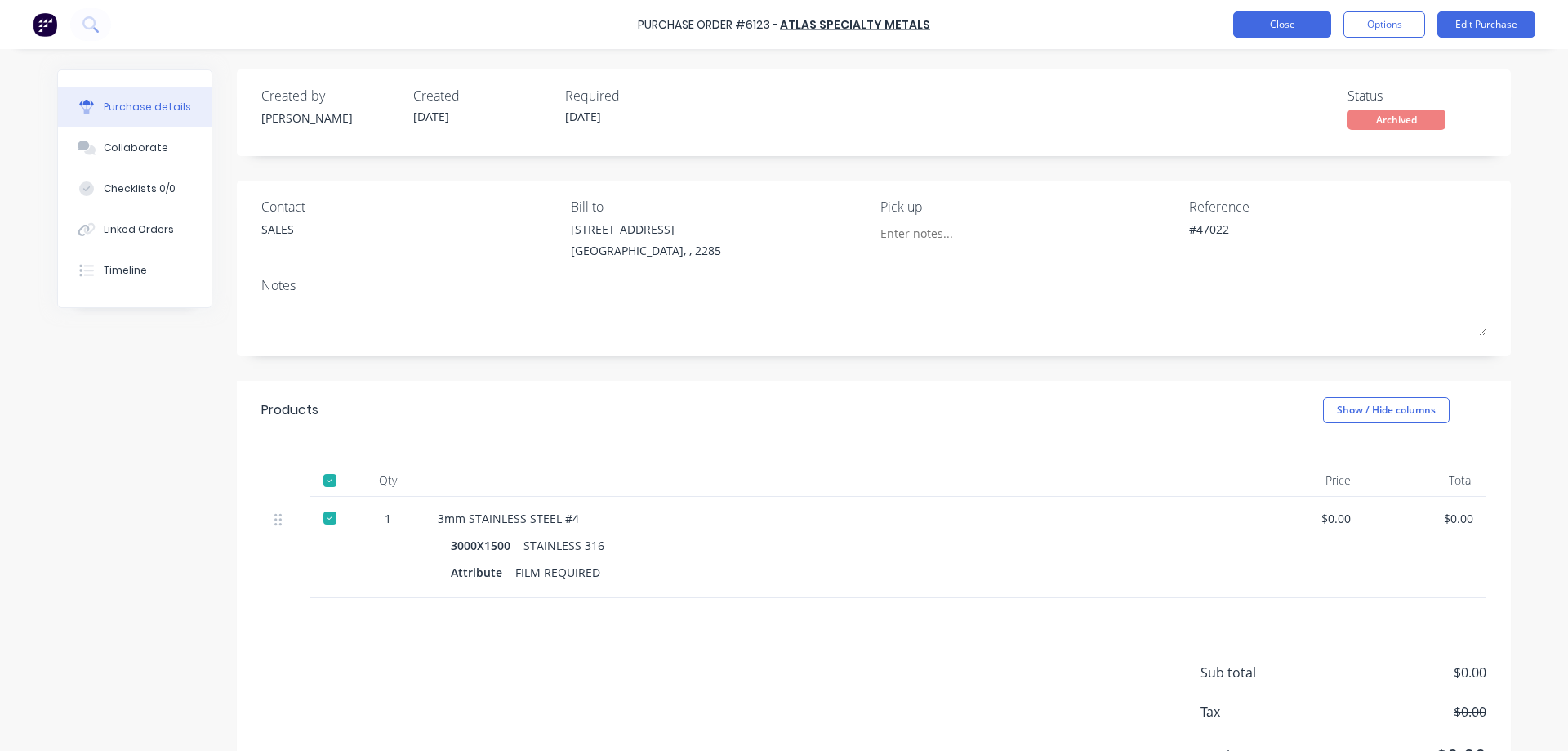
click at [1296, 26] on button "Close" at bounding box center [1282, 25] width 98 height 26
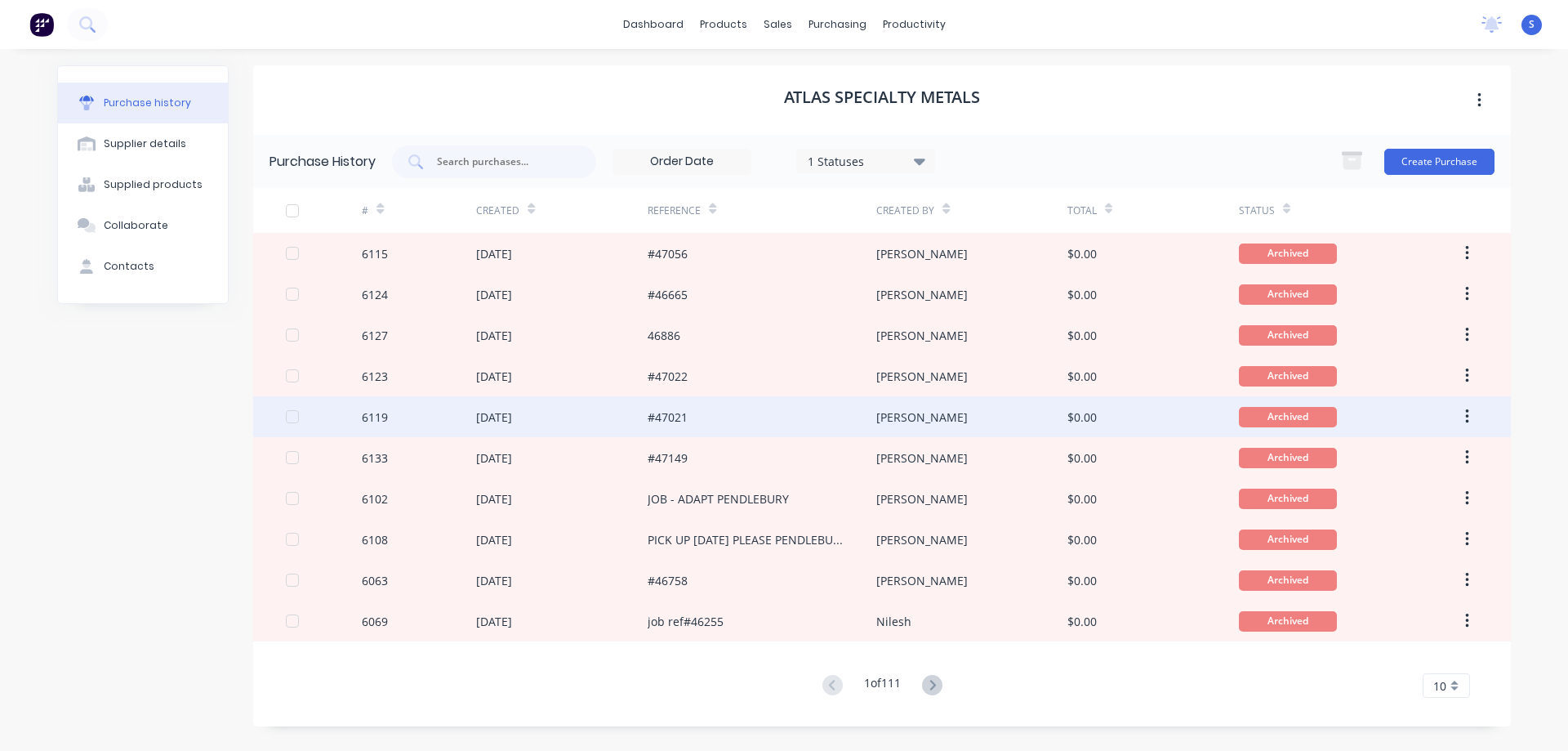
click at [782, 408] on div "#47021" at bounding box center [762, 416] width 229 height 40
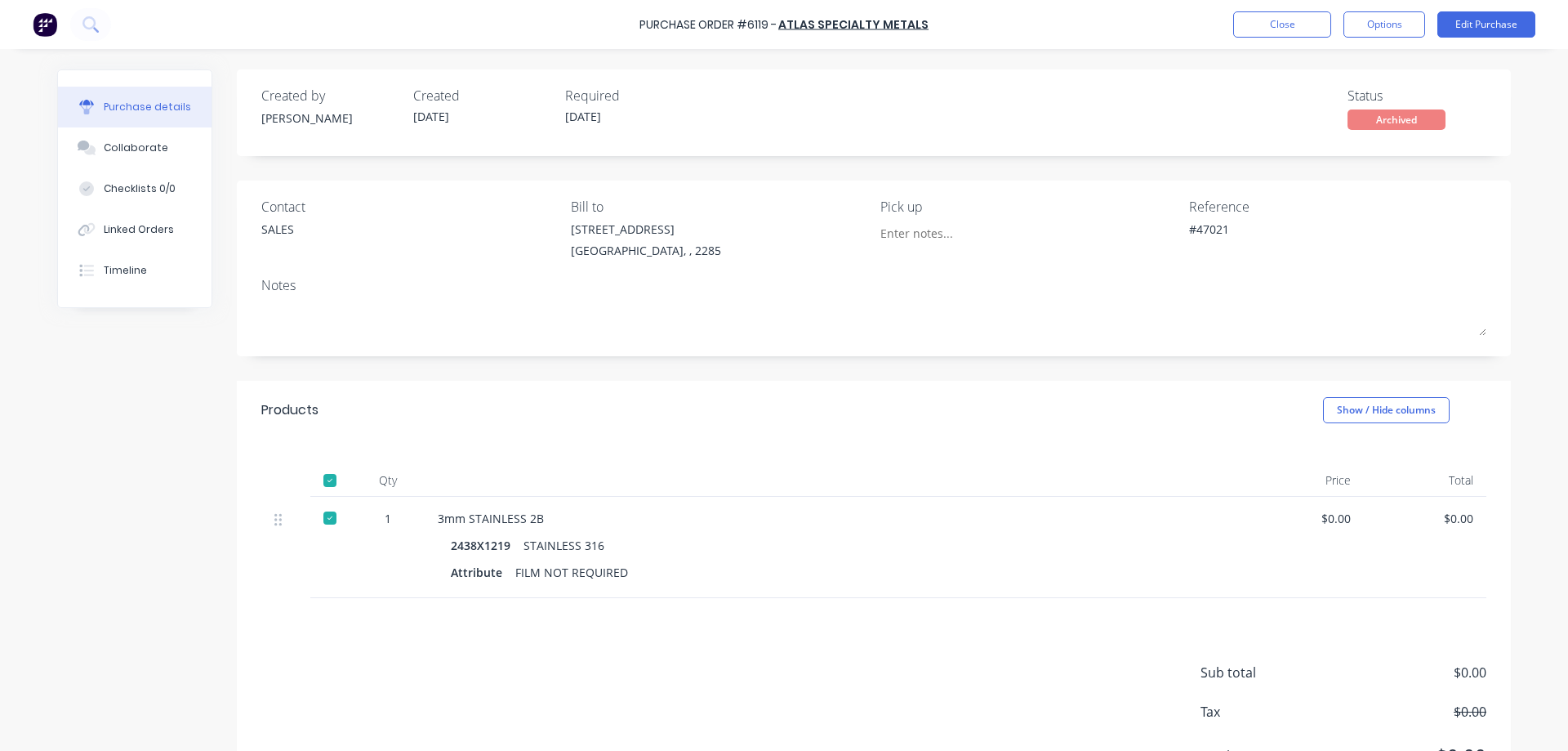
scroll to position [80, 0]
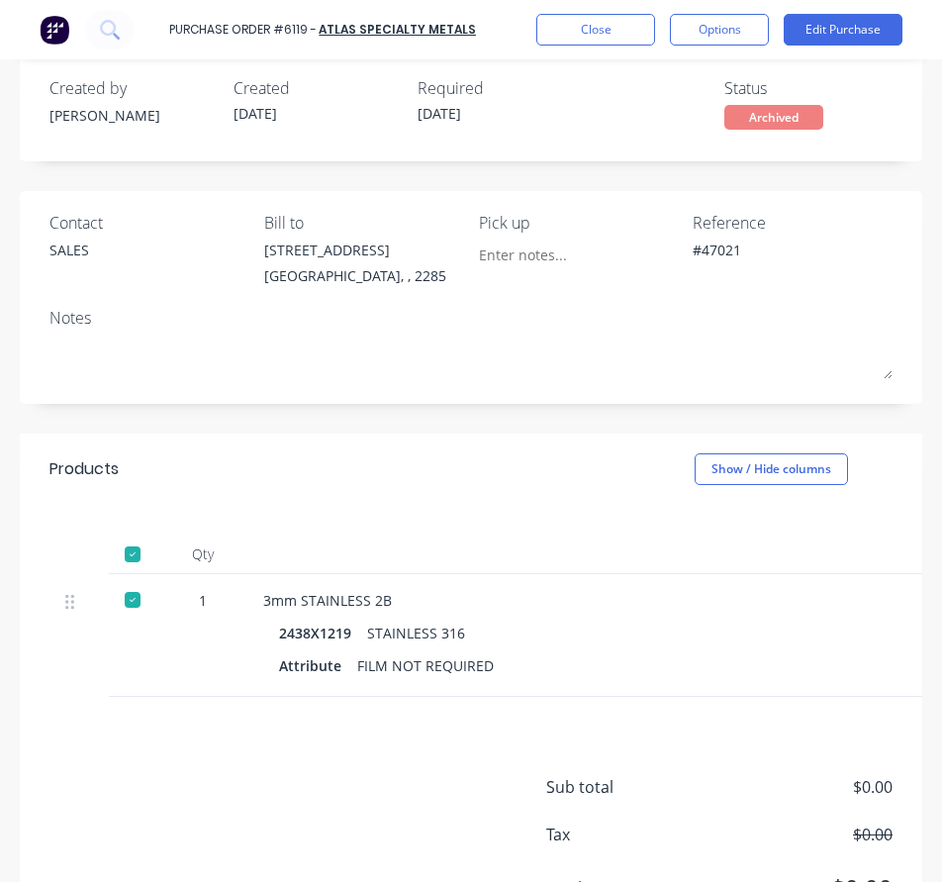
type textarea "x"
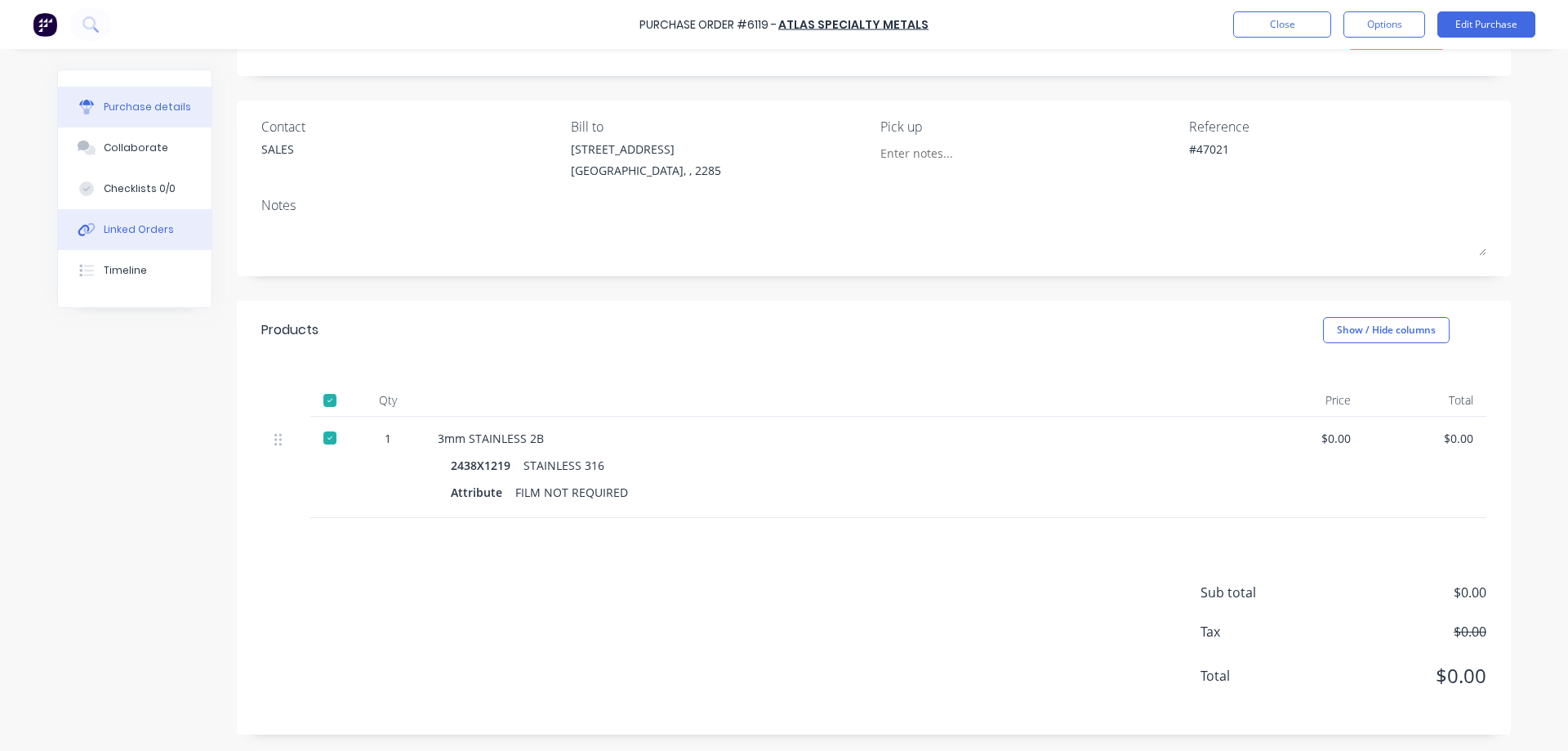
click at [103, 243] on button "Linked Orders" at bounding box center [135, 229] width 153 height 40
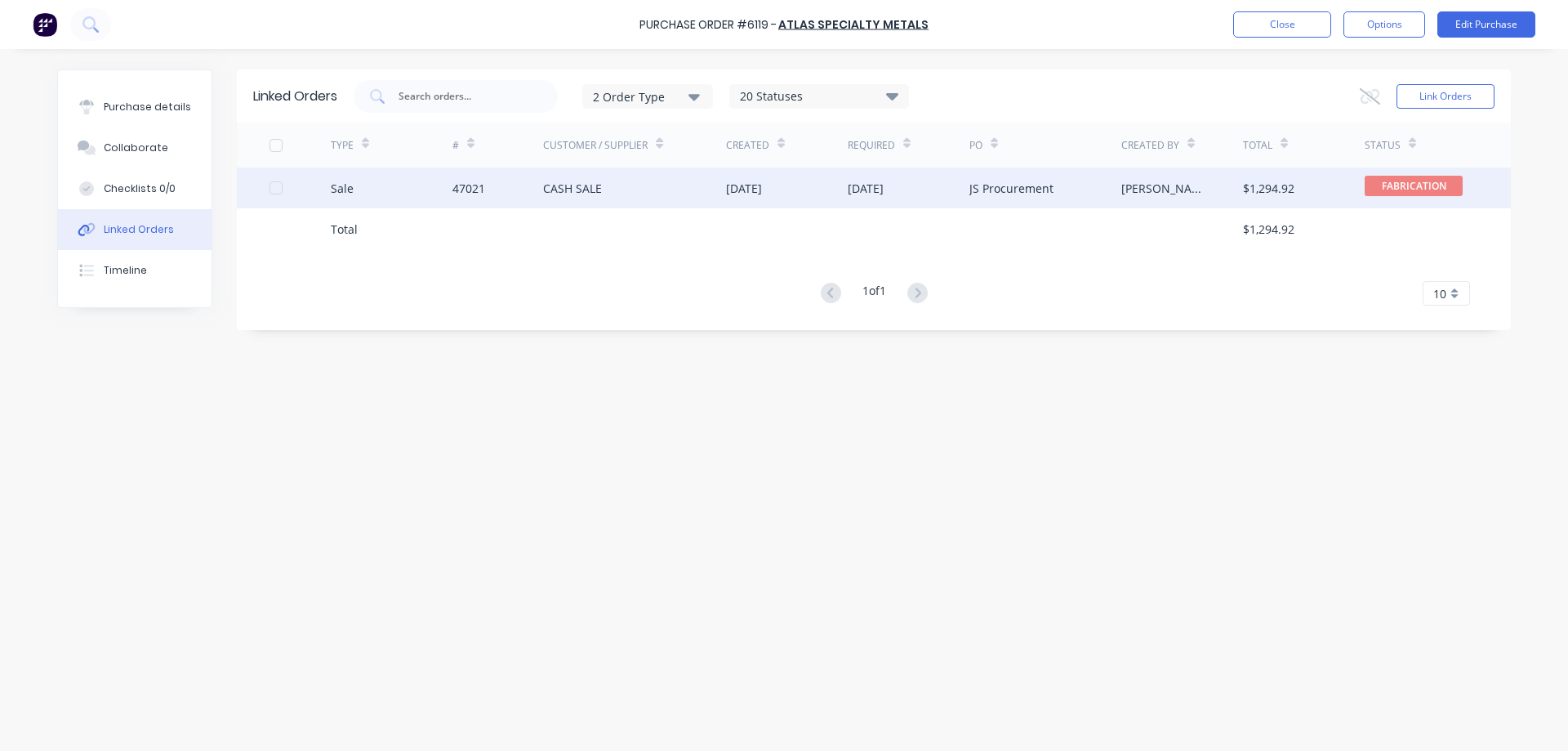
click at [394, 195] on div "Sale" at bounding box center [391, 187] width 121 height 40
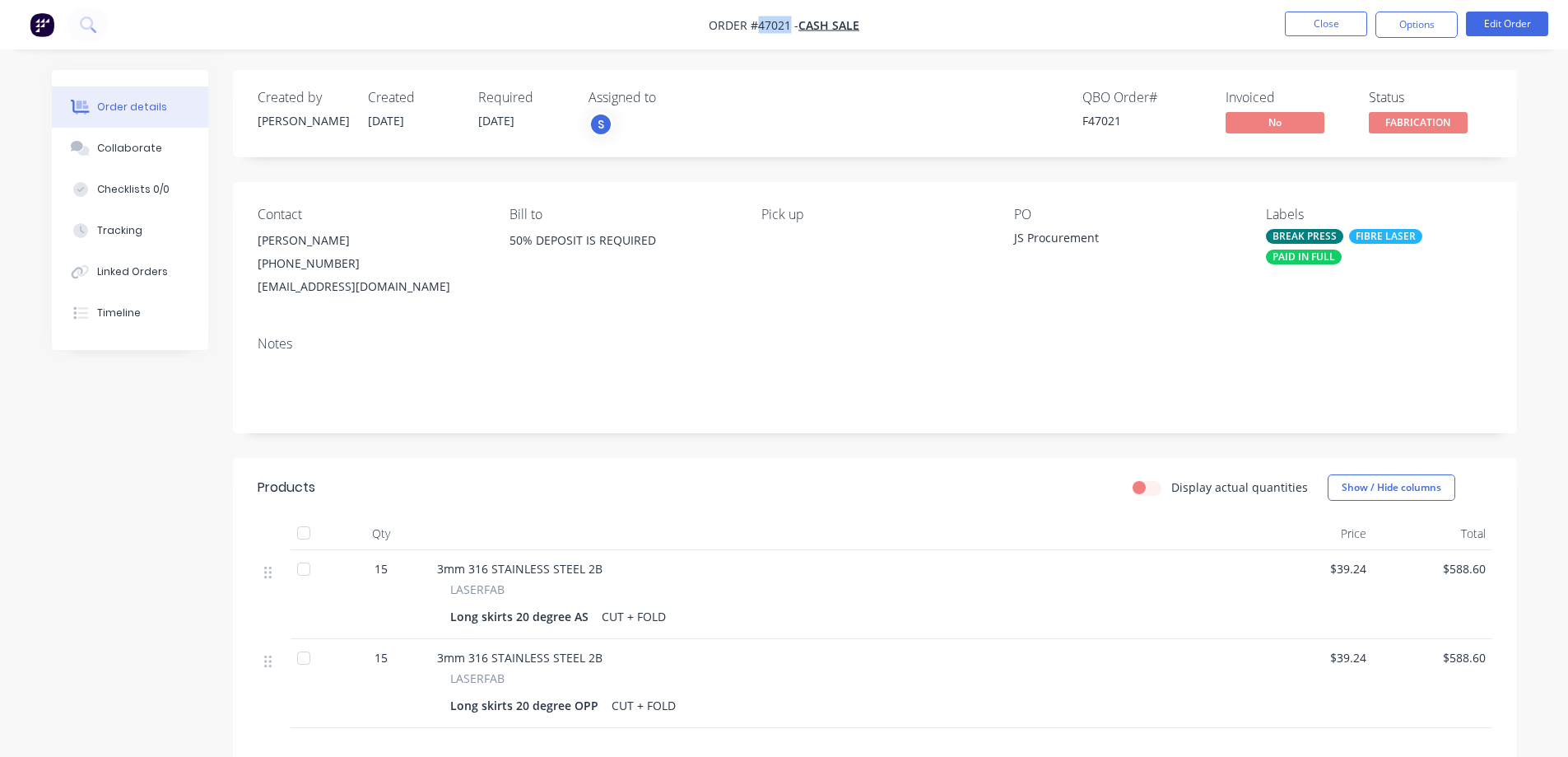
drag, startPoint x: 786, startPoint y: 30, endPoint x: 758, endPoint y: 33, distance: 28.2
click at [758, 33] on span "Order #47021 - CASH SALE" at bounding box center [783, 25] width 150 height 17
click at [1324, 22] on button "Close" at bounding box center [1325, 24] width 82 height 25
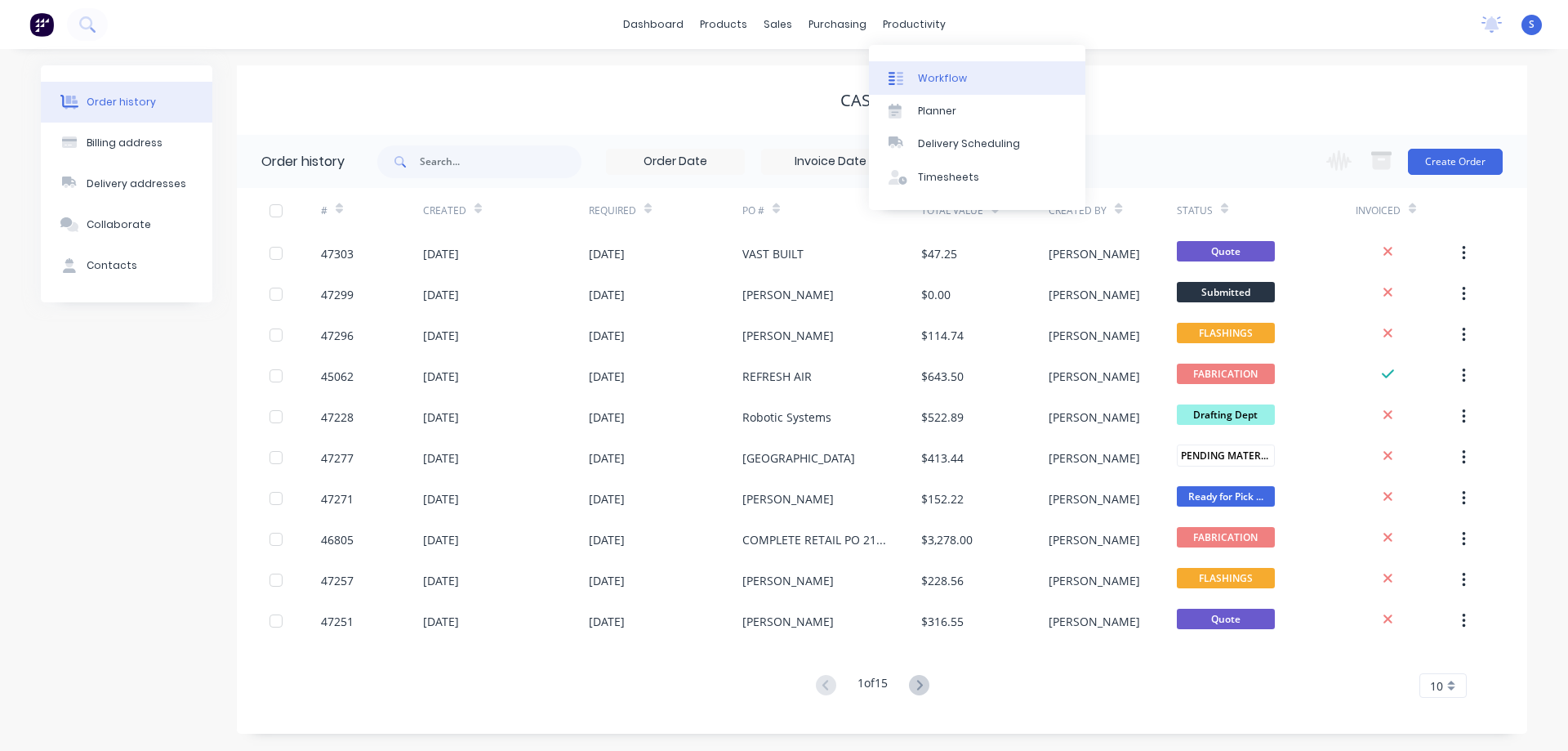
click at [938, 74] on div "Workflow" at bounding box center [942, 78] width 49 height 15
